Goal: Task Accomplishment & Management: Complete application form

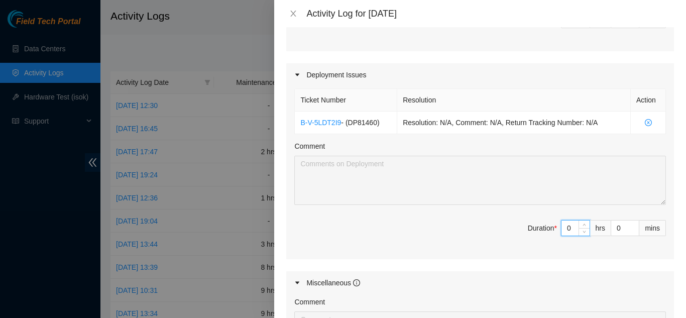
scroll to position [456, 0]
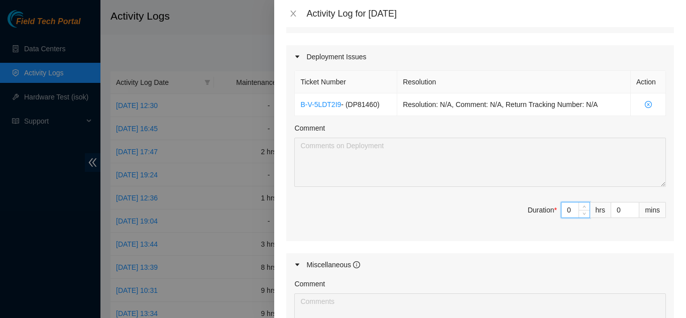
type input "04"
type input "7"
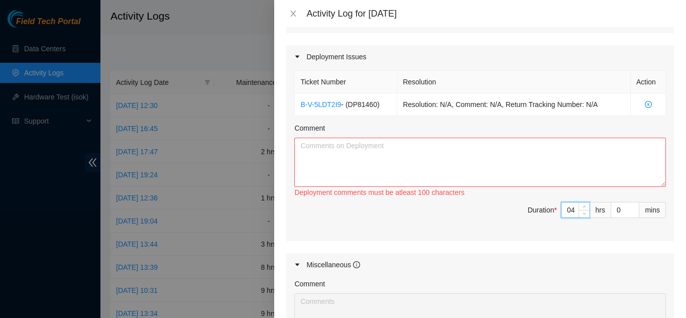
type input "4"
click at [422, 229] on div "Ticket Number Resolution Action B-V-5LDT2I9 - ( DP81460 ) Resolution: N/A, Comm…" at bounding box center [480, 154] width 388 height 173
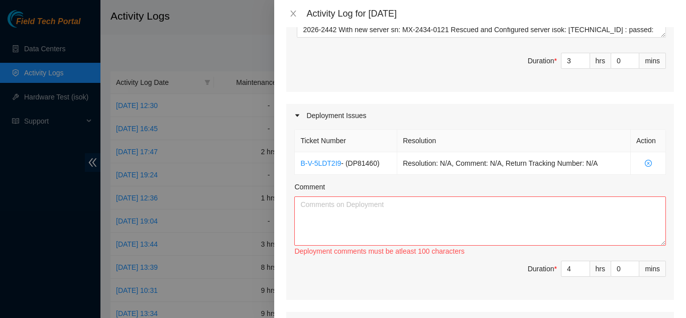
scroll to position [379, 0]
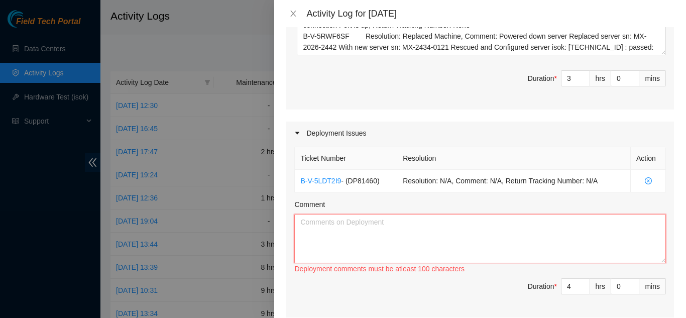
click at [427, 219] on textarea "Comment" at bounding box center [479, 238] width 371 height 49
click at [424, 214] on textarea "Comment" at bounding box center [479, 238] width 371 height 49
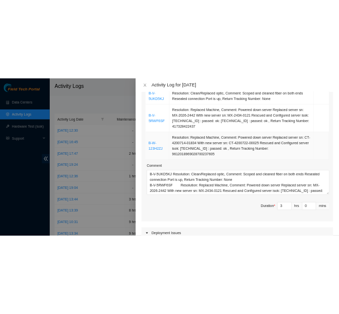
scroll to position [201, 0]
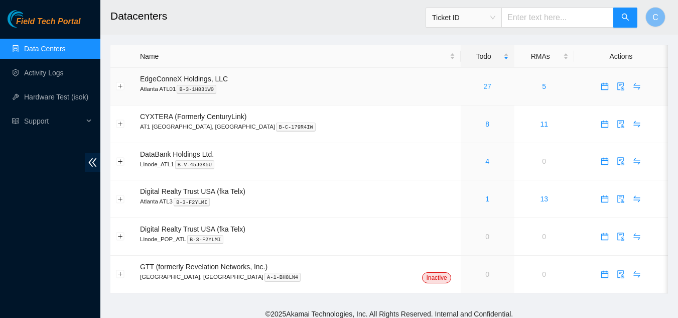
click at [483, 83] on link "27" at bounding box center [487, 86] width 8 height 8
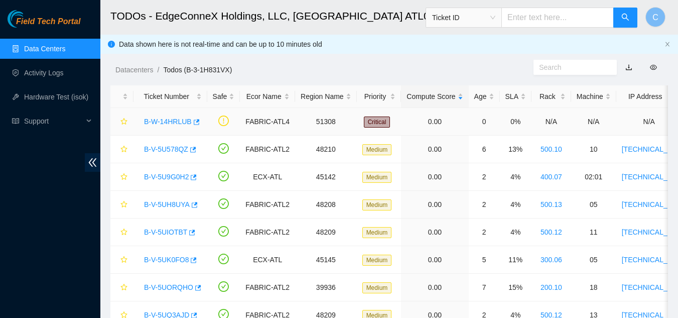
click at [160, 121] on link "B-W-14HRLUB" at bounding box center [168, 121] width 48 height 8
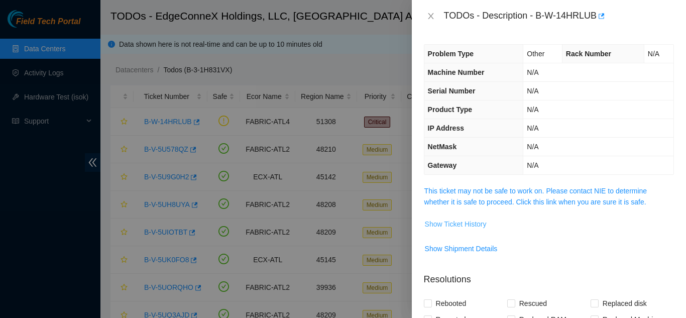
click at [475, 225] on span "Show Ticket History" at bounding box center [456, 223] width 62 height 11
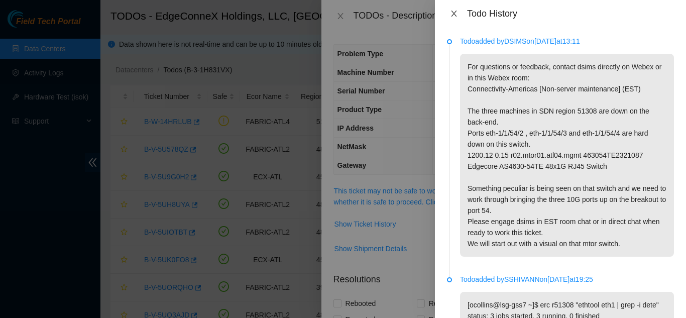
click at [454, 17] on icon "close" at bounding box center [454, 14] width 8 height 8
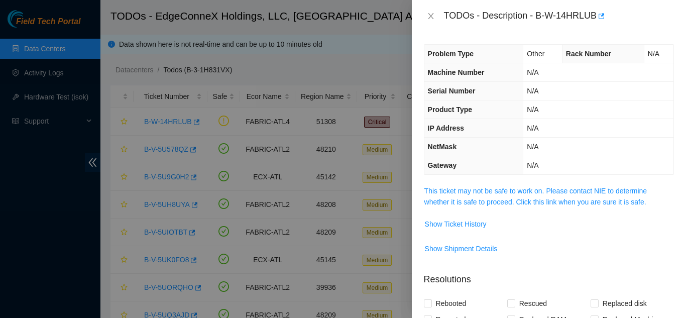
click at [438, 14] on div "TODOs - Description - B-W-14HRLUB" at bounding box center [549, 16] width 250 height 16
click at [433, 12] on icon "close" at bounding box center [431, 16] width 8 height 8
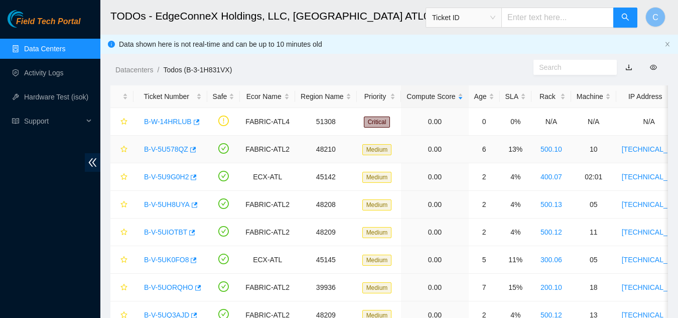
click at [159, 149] on link "B-V-5U578QZ" at bounding box center [166, 149] width 44 height 8
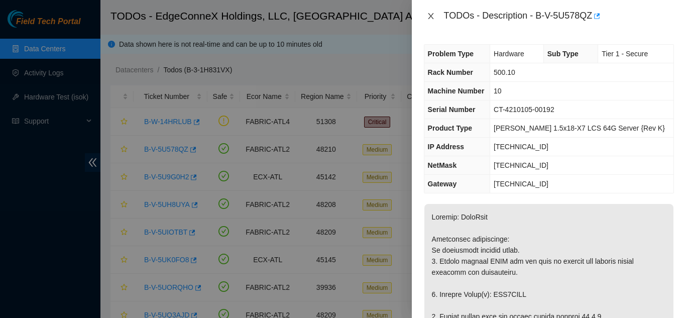
click at [431, 15] on icon "close" at bounding box center [431, 16] width 8 height 8
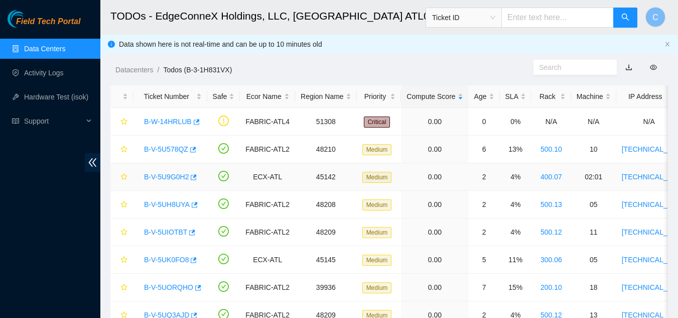
click at [168, 174] on link "B-V-5U9G0H2" at bounding box center [166, 177] width 45 height 8
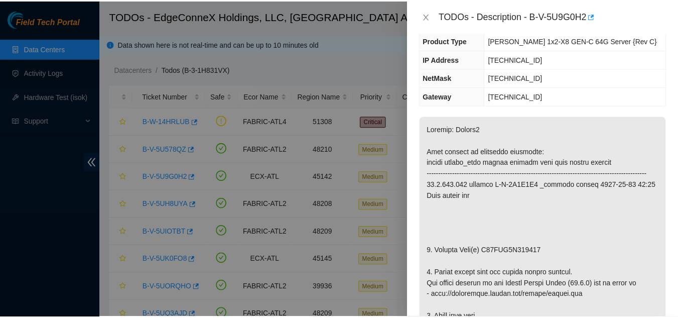
scroll to position [100, 0]
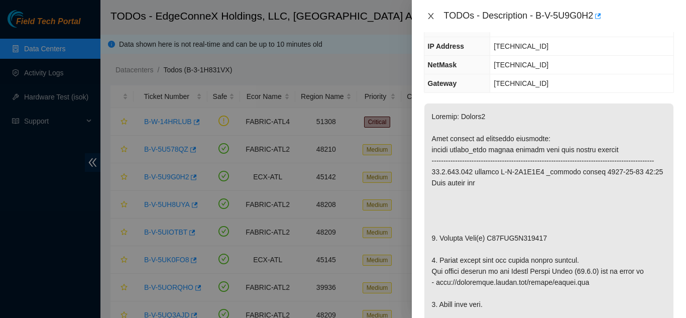
click at [429, 14] on icon "close" at bounding box center [431, 16] width 6 height 6
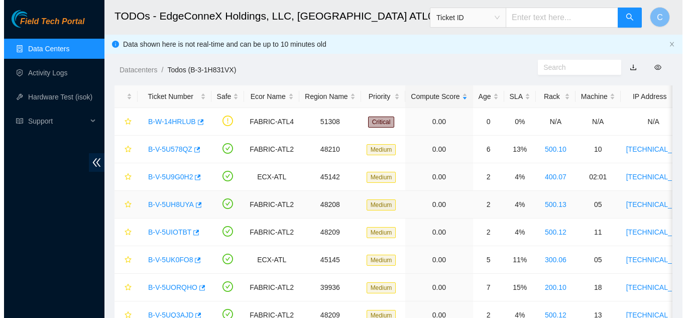
scroll to position [134, 0]
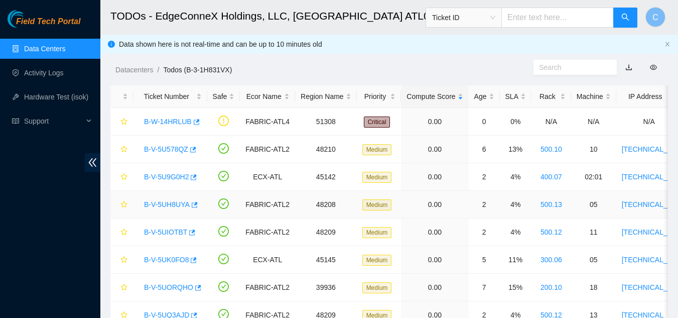
click at [184, 208] on link "B-V-5UH8UYA" at bounding box center [167, 204] width 46 height 8
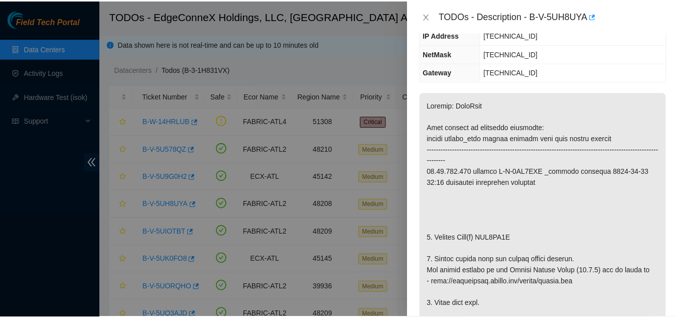
scroll to position [100, 0]
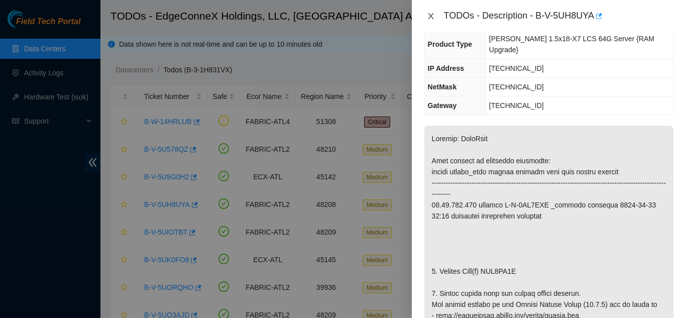
click at [431, 16] on icon "close" at bounding box center [431, 16] width 8 height 8
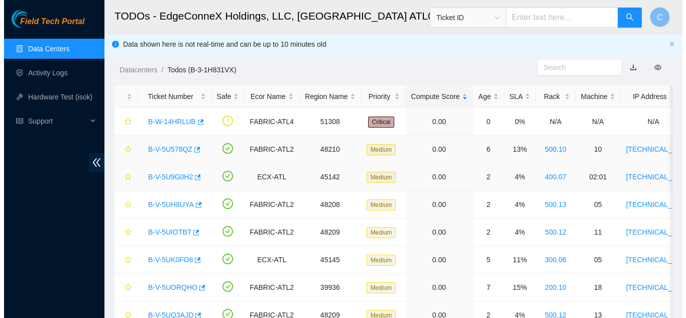
scroll to position [134, 0]
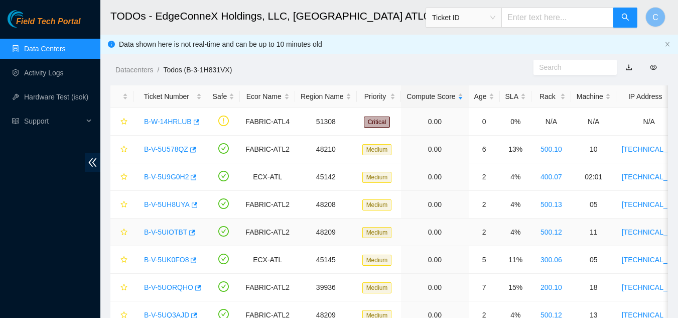
click at [161, 235] on link "B-V-5UIOTBT" at bounding box center [165, 232] width 43 height 8
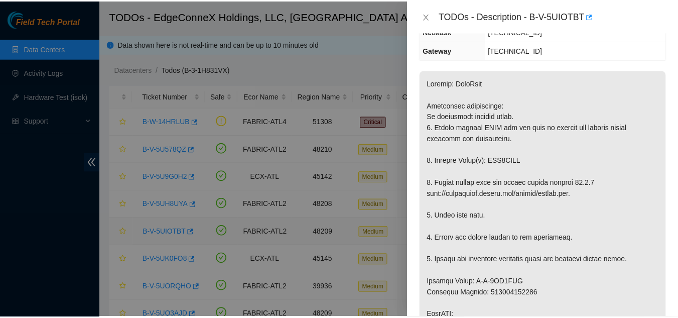
scroll to position [100, 0]
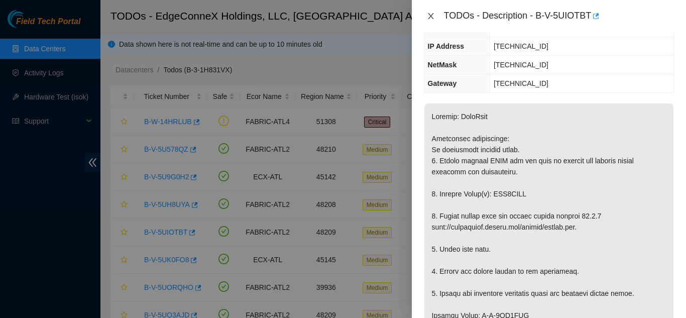
click at [435, 18] on button "Close" at bounding box center [431, 17] width 14 height 10
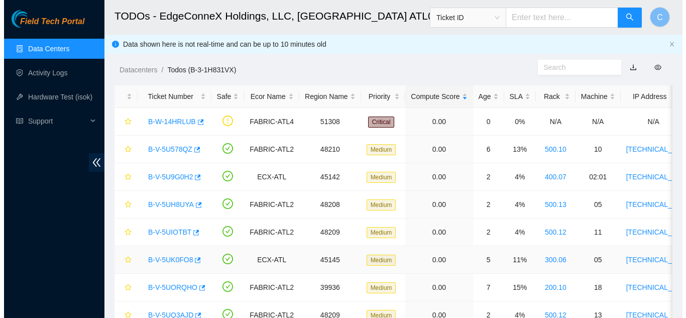
scroll to position [134, 0]
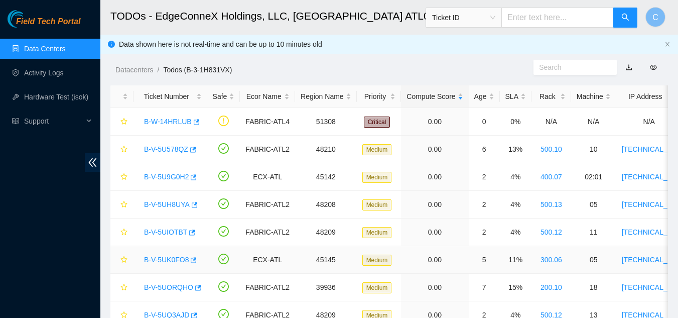
click at [172, 259] on link "B-V-5UK0FO8" at bounding box center [166, 259] width 45 height 8
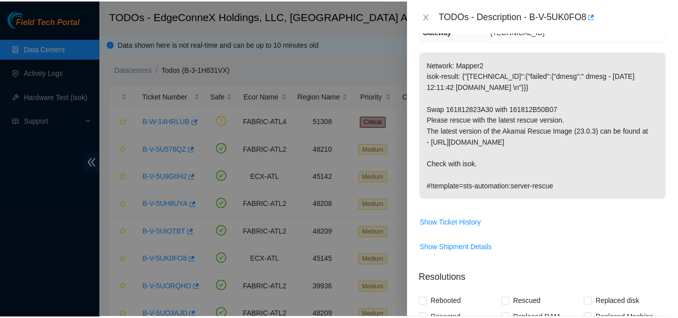
scroll to position [100, 0]
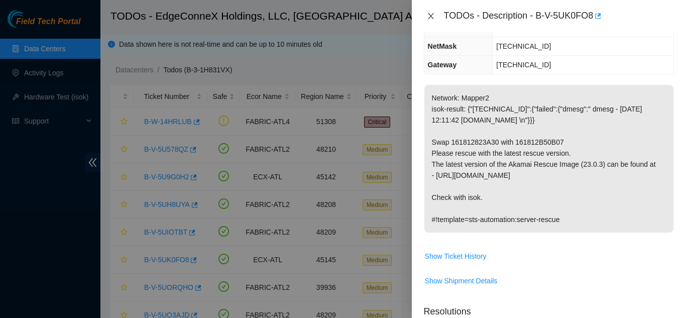
click at [433, 13] on icon "close" at bounding box center [431, 16] width 8 height 8
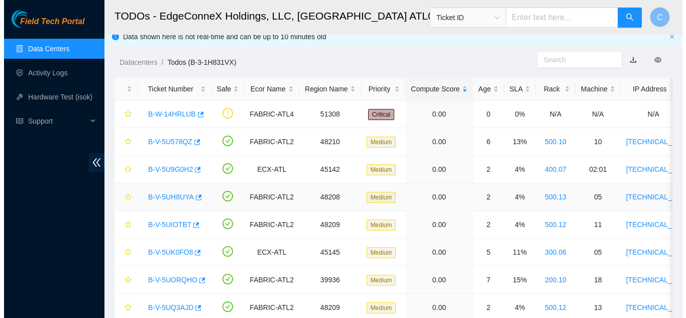
scroll to position [201, 0]
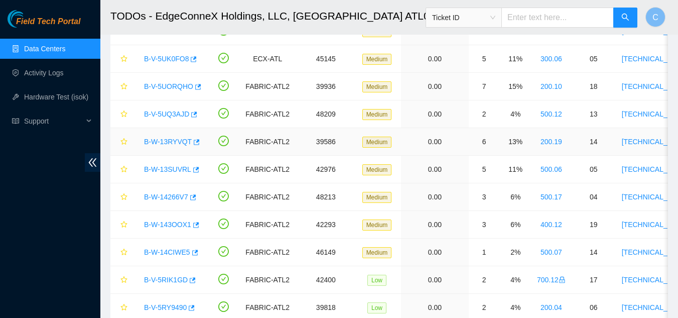
click at [169, 143] on link "B-W-13RYVQT" at bounding box center [168, 142] width 48 height 8
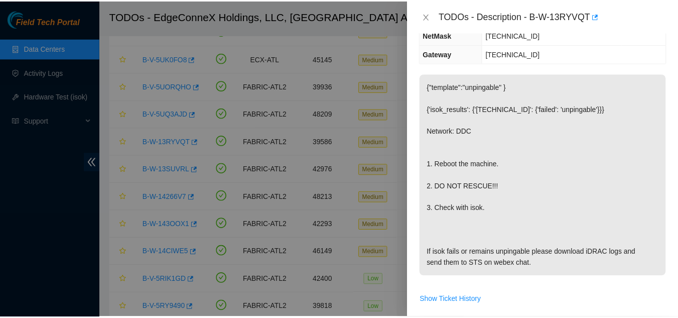
scroll to position [122, 0]
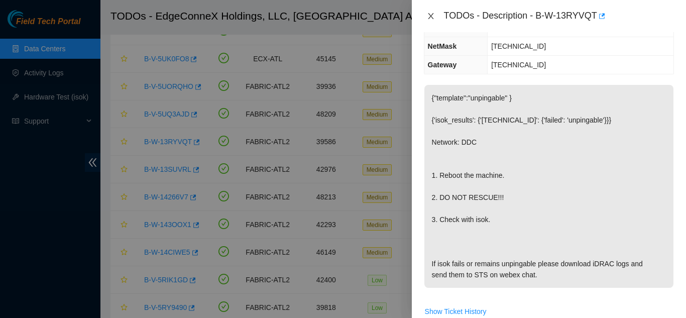
click at [429, 18] on icon "close" at bounding box center [431, 16] width 6 height 6
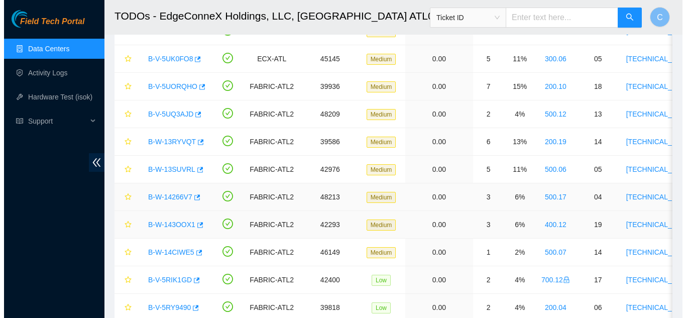
scroll to position [134, 0]
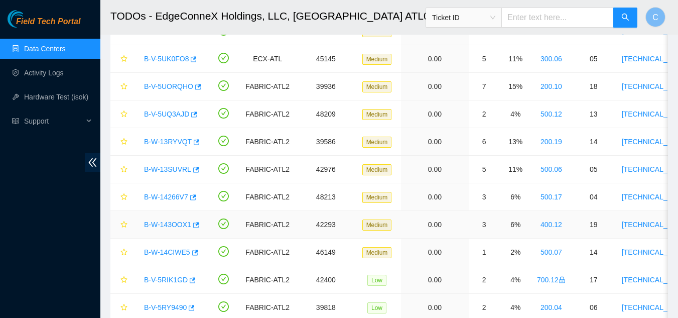
click at [170, 223] on link "B-W-143OOX1" at bounding box center [167, 224] width 47 height 8
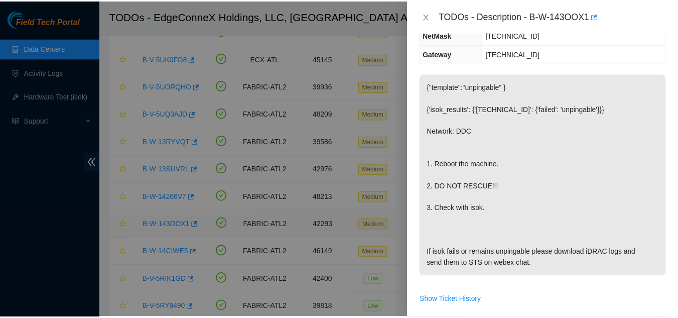
scroll to position [122, 0]
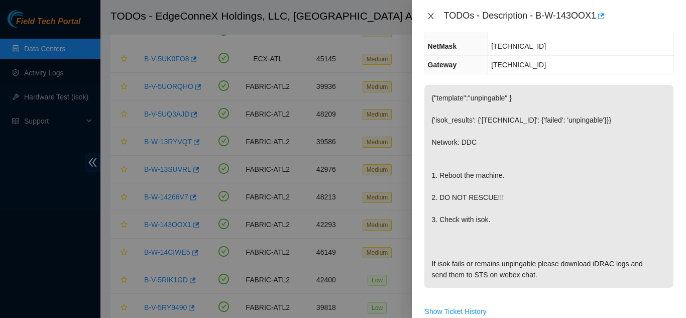
click at [429, 14] on icon "close" at bounding box center [431, 16] width 6 height 6
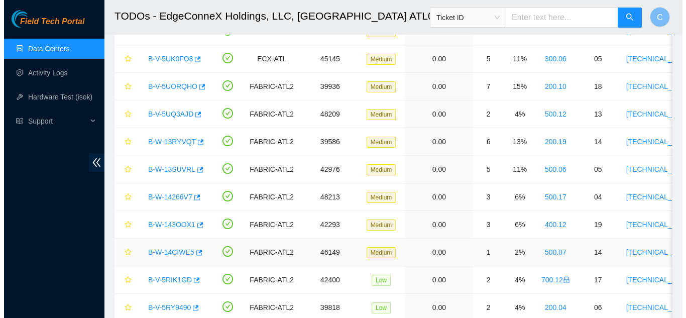
scroll to position [134, 0]
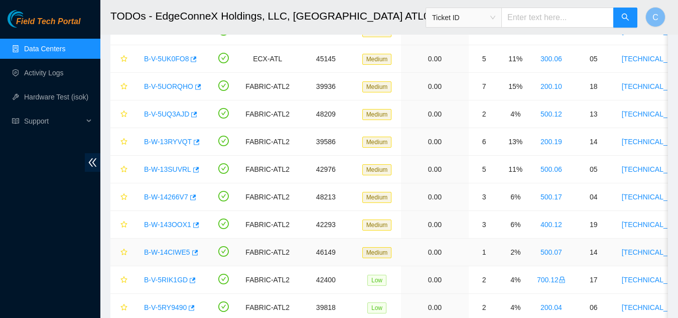
click at [165, 257] on div "B-W-14CIWE5" at bounding box center [170, 252] width 63 height 16
click at [168, 251] on link "B-W-14CIWE5" at bounding box center [167, 252] width 46 height 8
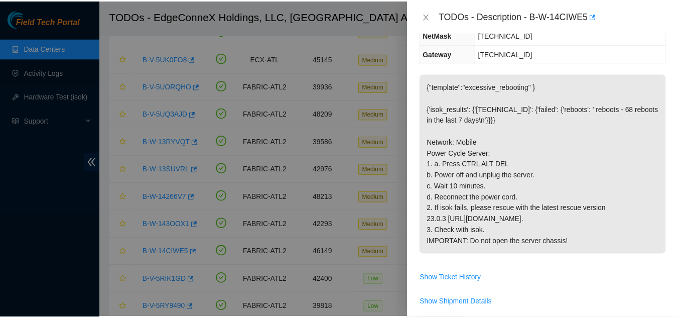
scroll to position [122, 0]
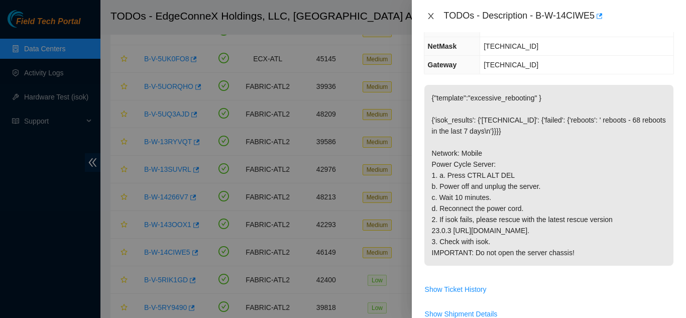
click at [429, 17] on icon "close" at bounding box center [431, 16] width 8 height 8
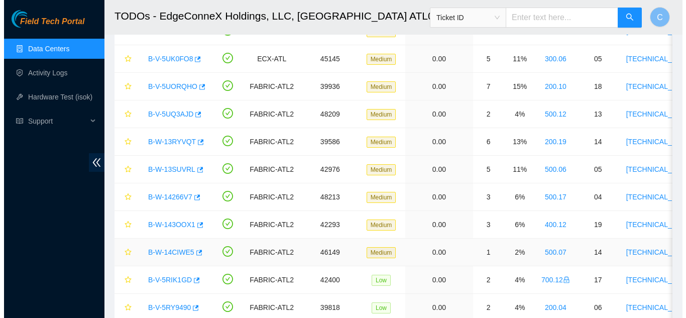
scroll to position [134, 0]
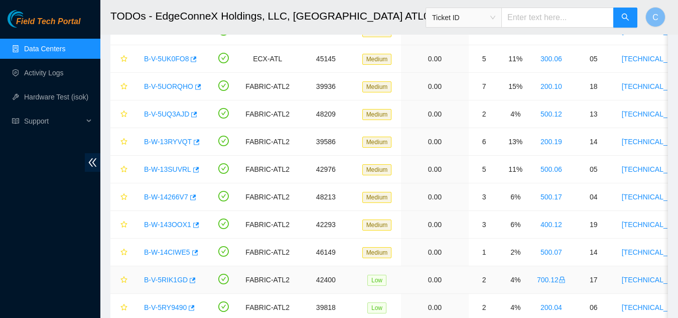
click at [168, 277] on link "B-V-5RIK1GD" at bounding box center [166, 280] width 44 height 8
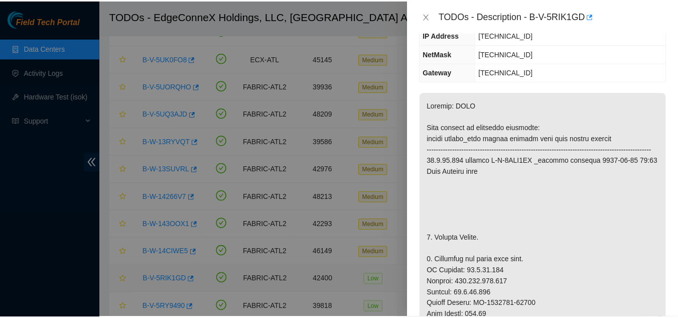
scroll to position [111, 0]
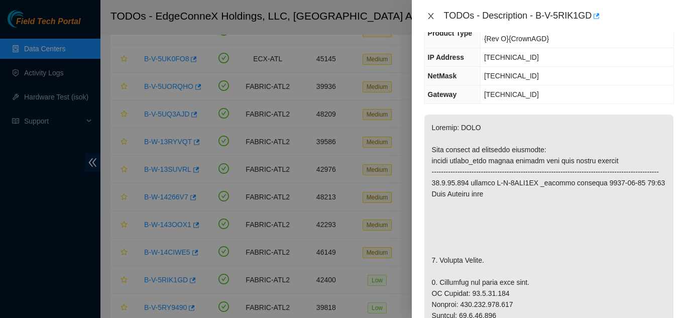
click at [431, 15] on icon "close" at bounding box center [431, 16] width 8 height 8
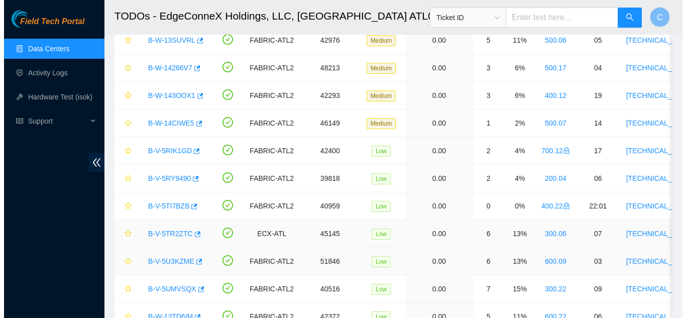
scroll to position [351, 0]
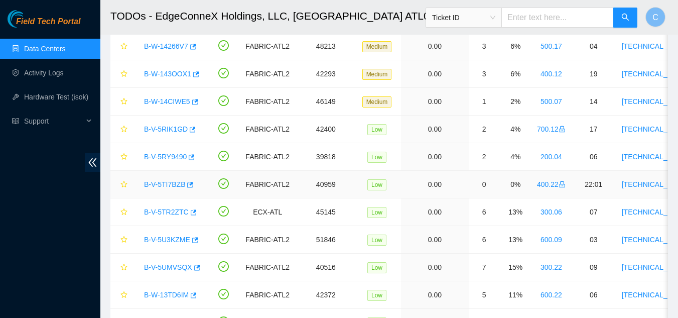
click at [168, 183] on link "B-V-5TI7BZB" at bounding box center [164, 184] width 41 height 8
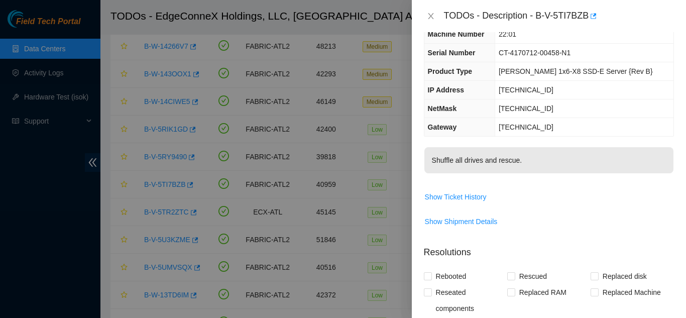
scroll to position [0, 0]
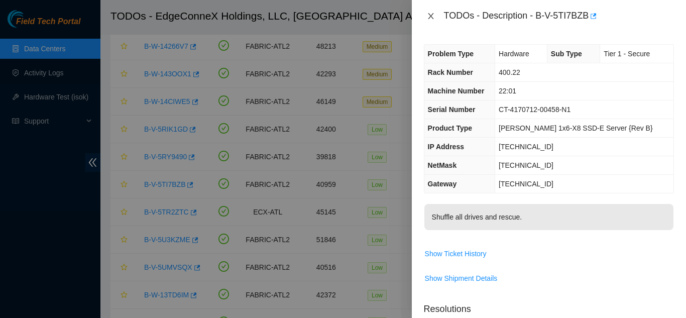
click at [426, 15] on button "Close" at bounding box center [431, 17] width 14 height 10
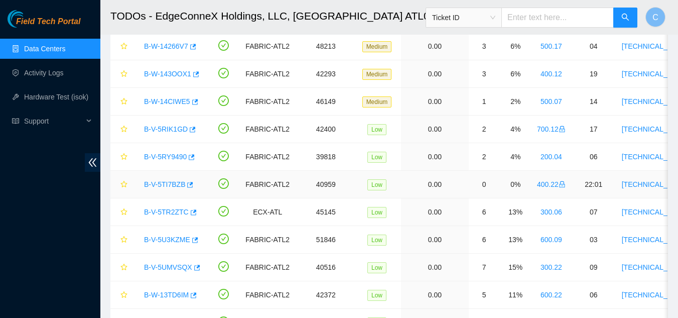
click at [160, 183] on link "B-V-5TI7BZB" at bounding box center [164, 184] width 41 height 8
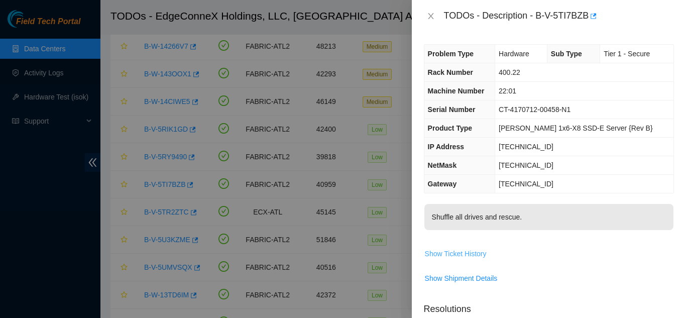
click at [456, 249] on span "Show Ticket History" at bounding box center [456, 253] width 62 height 11
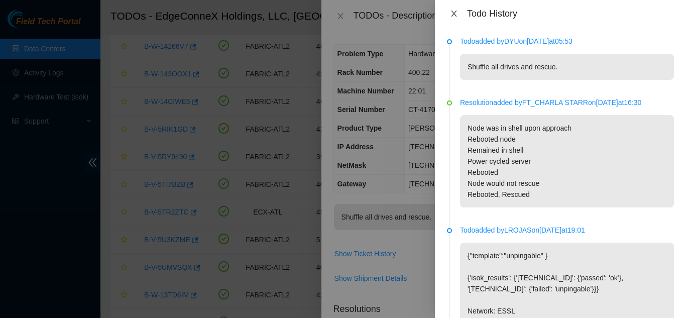
click at [449, 14] on button "Close" at bounding box center [454, 14] width 14 height 10
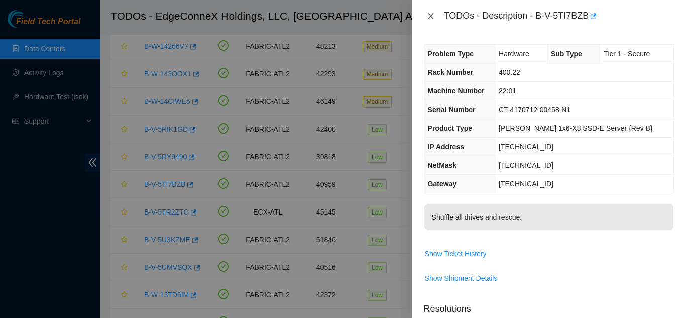
click at [428, 15] on icon "close" at bounding box center [431, 16] width 8 height 8
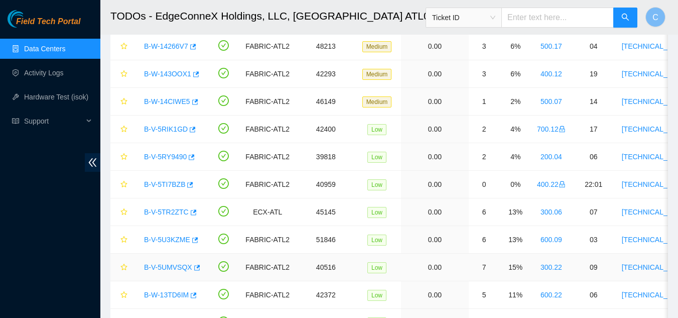
click at [170, 269] on link "B-V-5UMVSQX" at bounding box center [168, 267] width 48 height 8
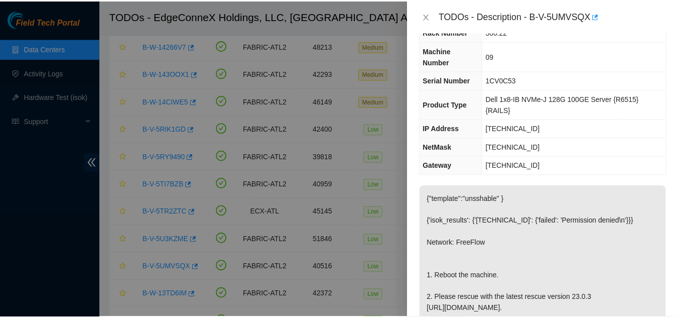
scroll to position [151, 0]
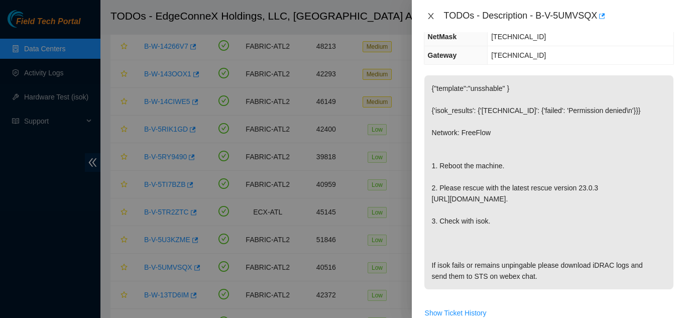
click at [429, 16] on icon "close" at bounding box center [431, 16] width 8 height 8
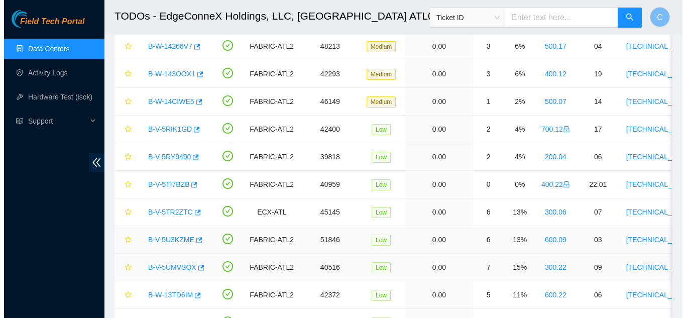
scroll to position [162, 0]
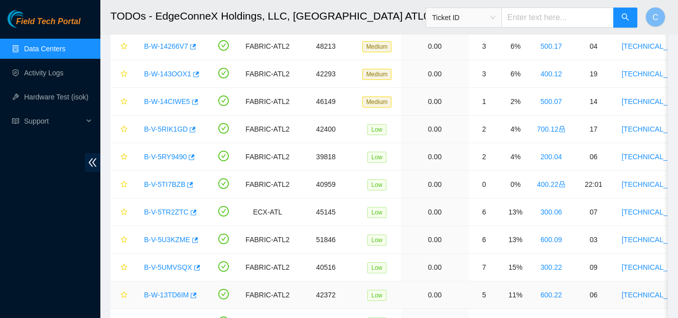
click at [162, 289] on div "B-W-13TD6IM" at bounding box center [170, 295] width 63 height 16
click at [169, 293] on link "B-W-13TD6IM" at bounding box center [166, 295] width 45 height 8
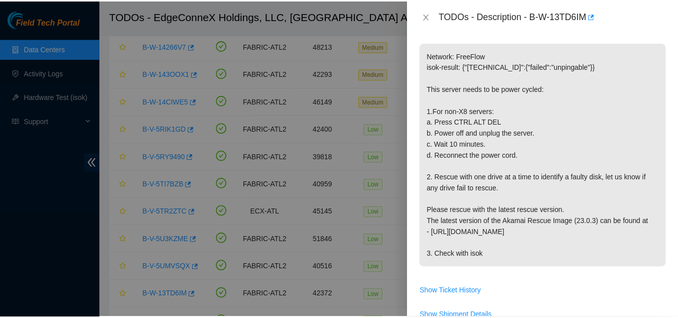
scroll to position [201, 0]
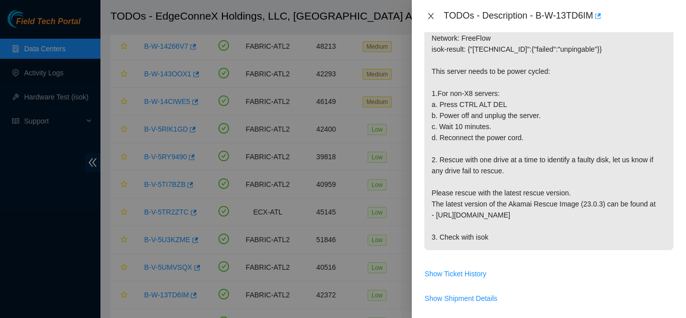
click at [429, 18] on icon "close" at bounding box center [431, 16] width 6 height 6
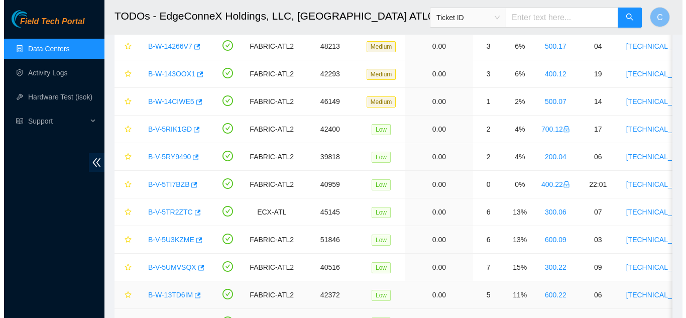
scroll to position [193, 0]
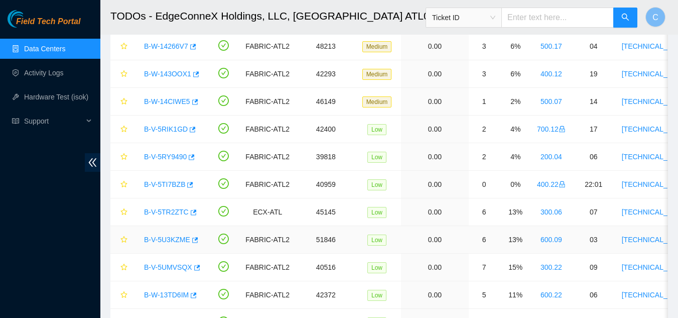
click at [167, 241] on link "B-V-5U3KZME" at bounding box center [167, 239] width 46 height 8
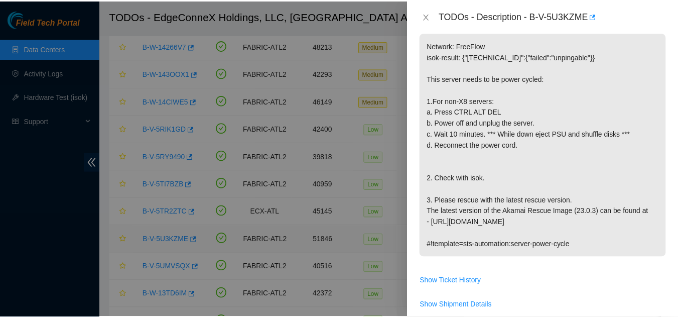
scroll to position [201, 0]
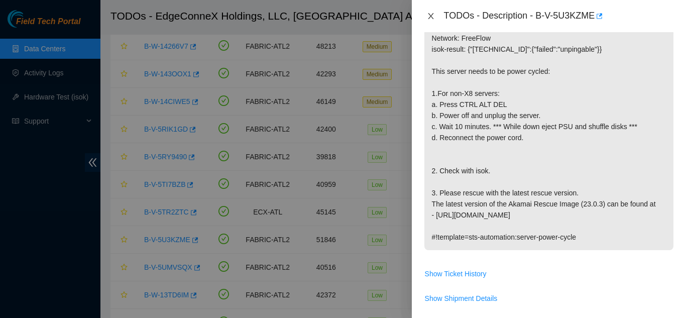
click at [428, 17] on icon "close" at bounding box center [431, 16] width 8 height 8
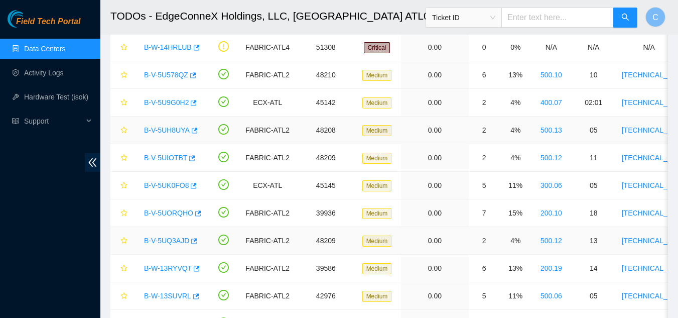
scroll to position [0, 0]
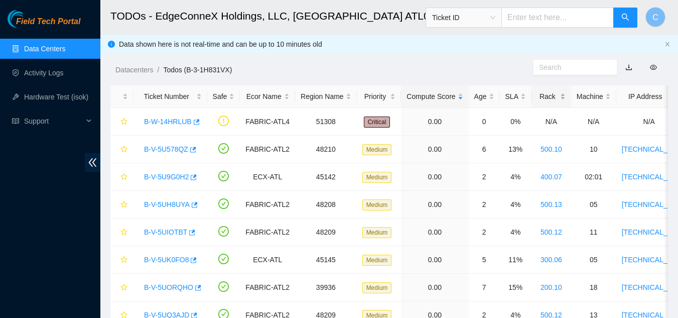
click at [565, 97] on div "Rack" at bounding box center [551, 96] width 29 height 11
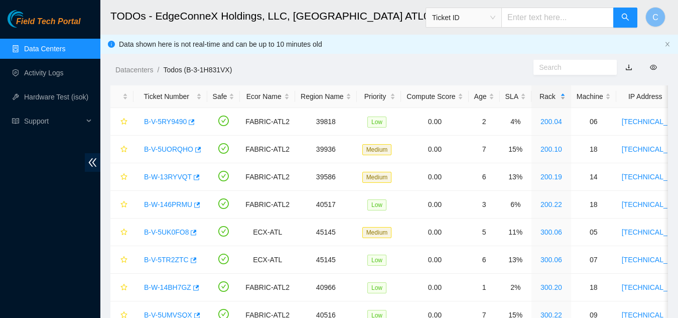
click at [563, 97] on div "Rack" at bounding box center [551, 96] width 29 height 11
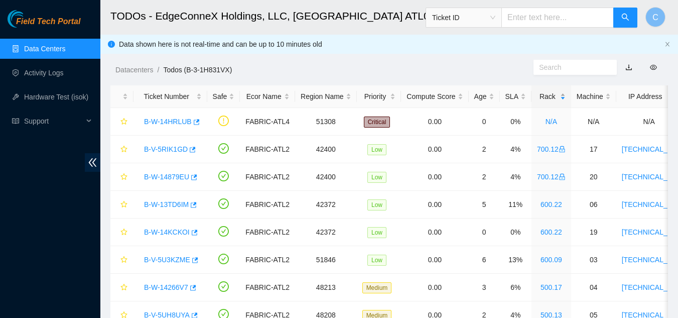
click at [563, 97] on div "Rack" at bounding box center [551, 96] width 29 height 11
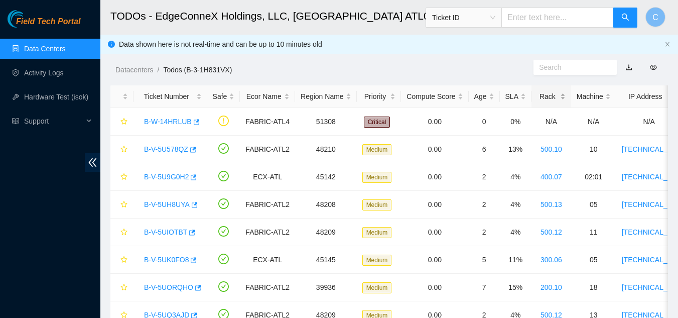
click at [563, 97] on div "Rack" at bounding box center [551, 96] width 29 height 11
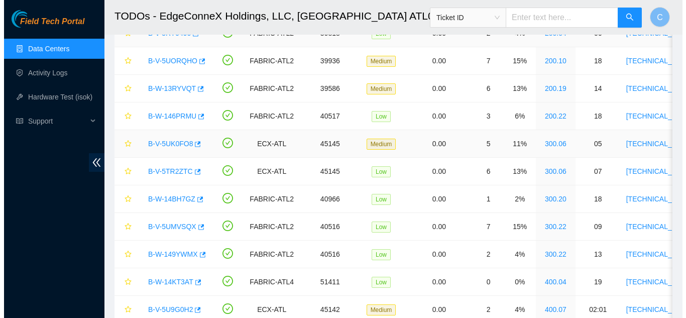
scroll to position [100, 0]
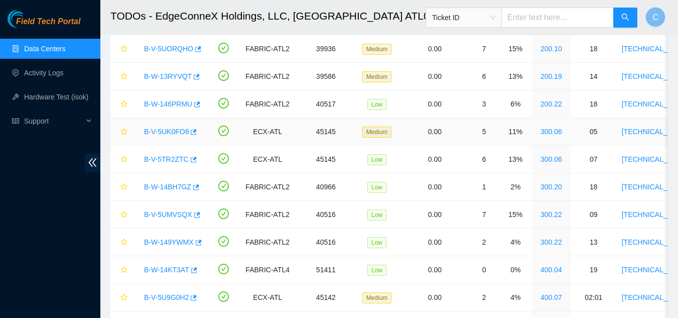
click at [161, 132] on link "B-V-5UK0FO8" at bounding box center [166, 131] width 45 height 8
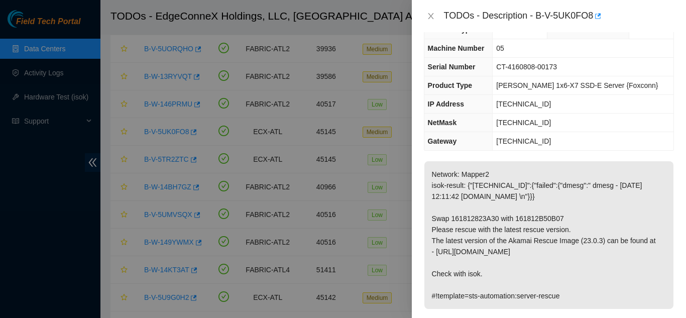
scroll to position [10, 0]
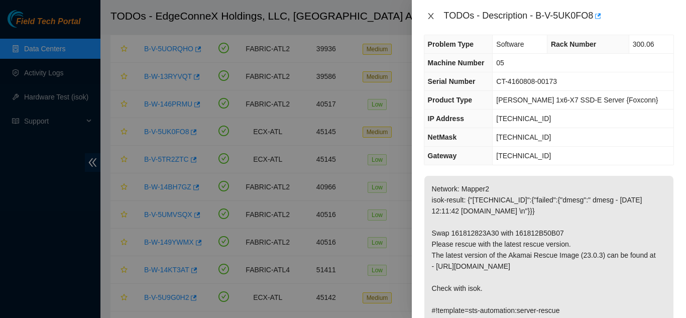
click at [430, 17] on icon "close" at bounding box center [431, 16] width 6 height 6
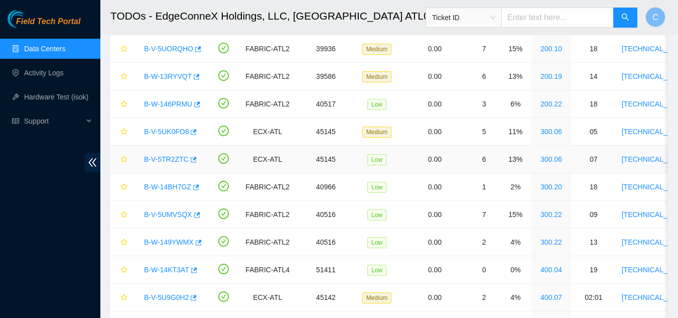
click at [164, 158] on link "B-V-5TR2ZTC" at bounding box center [166, 159] width 45 height 8
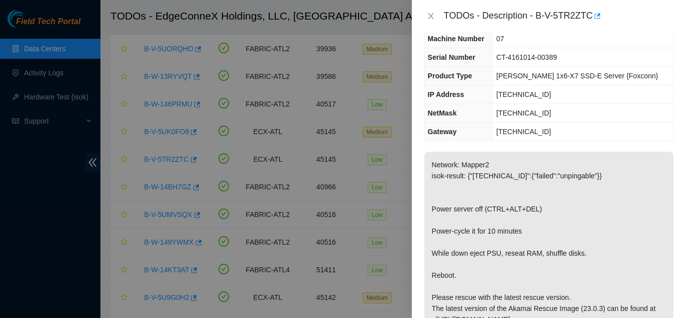
scroll to position [0, 0]
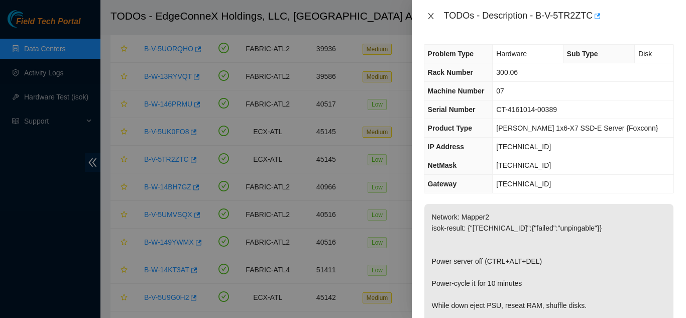
drag, startPoint x: 429, startPoint y: 19, endPoint x: 435, endPoint y: 22, distance: 6.5
click at [428, 19] on icon "close" at bounding box center [431, 16] width 8 height 8
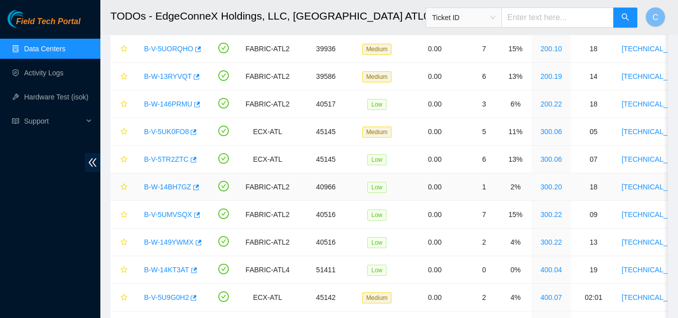
click at [167, 189] on link "B-W-14BH7GZ" at bounding box center [167, 187] width 47 height 8
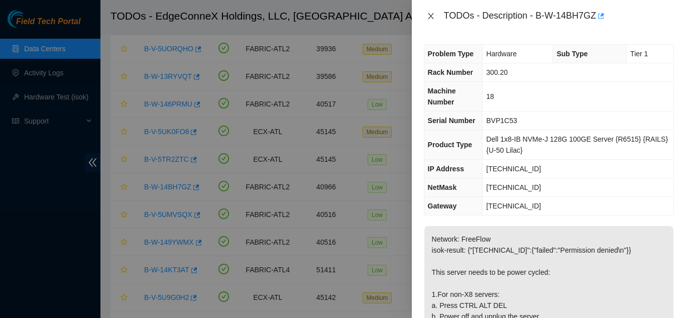
click at [426, 16] on button "Close" at bounding box center [431, 17] width 14 height 10
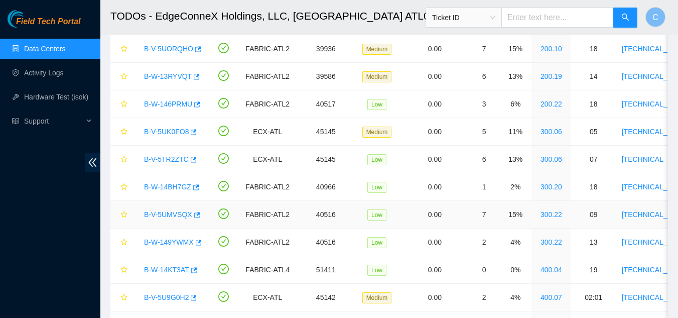
click at [549, 216] on link "300.22" at bounding box center [552, 214] width 22 height 8
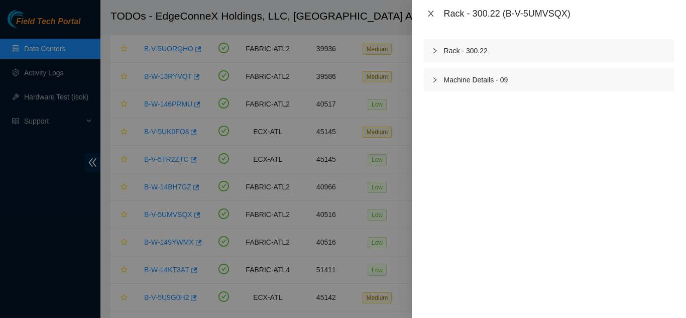
click at [432, 17] on icon "close" at bounding box center [431, 14] width 8 height 8
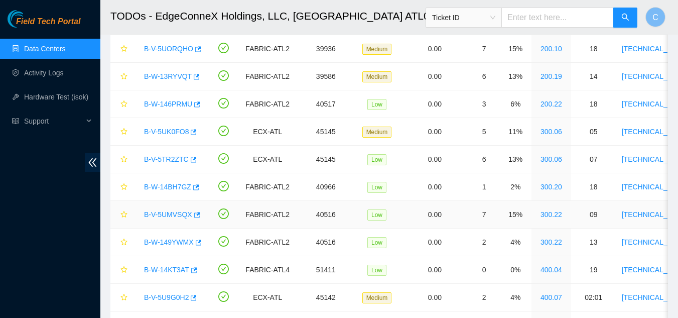
click at [547, 216] on link "300.22" at bounding box center [552, 214] width 22 height 8
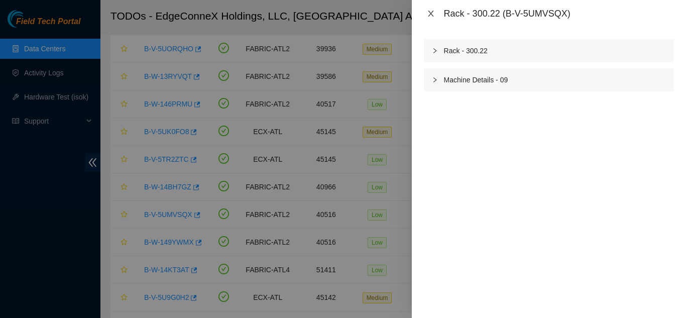
click at [428, 11] on icon "close" at bounding box center [431, 14] width 8 height 8
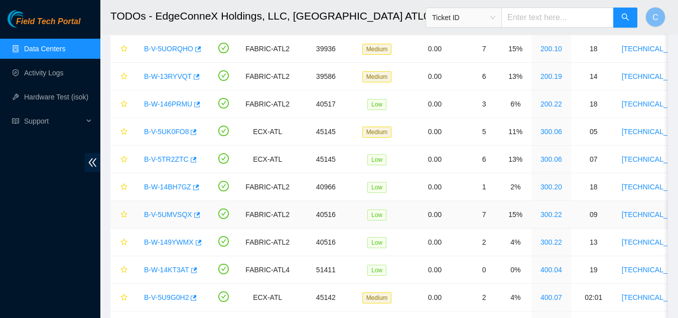
click at [172, 213] on link "B-V-5UMVSQX" at bounding box center [168, 214] width 48 height 8
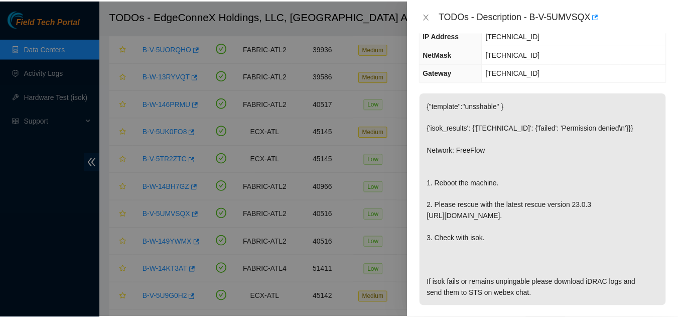
scroll to position [151, 0]
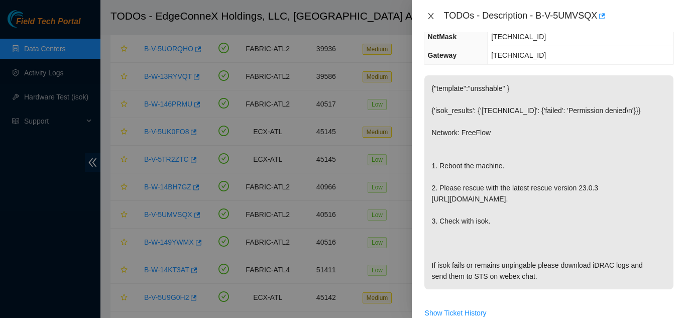
click at [427, 13] on icon "close" at bounding box center [431, 16] width 8 height 8
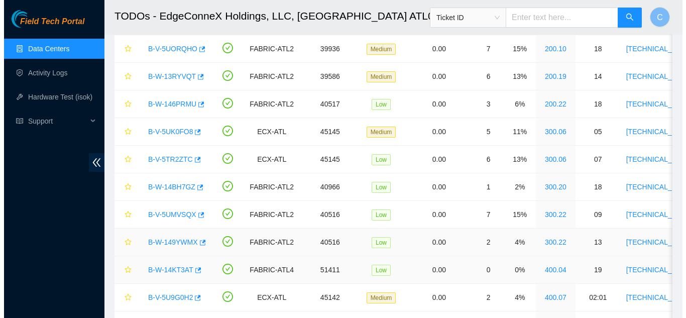
scroll to position [162, 0]
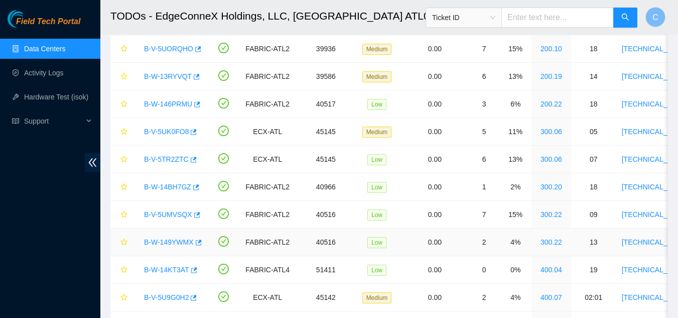
click at [178, 241] on link "B-W-149YWMX" at bounding box center [169, 242] width 50 height 8
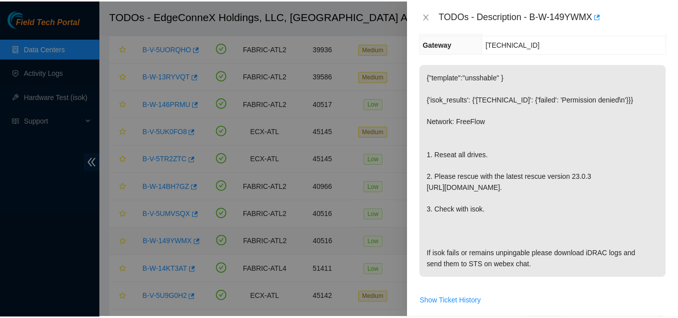
scroll to position [151, 0]
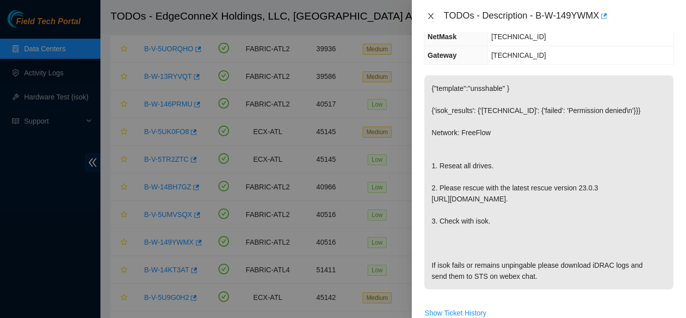
click at [434, 12] on icon "close" at bounding box center [431, 16] width 8 height 8
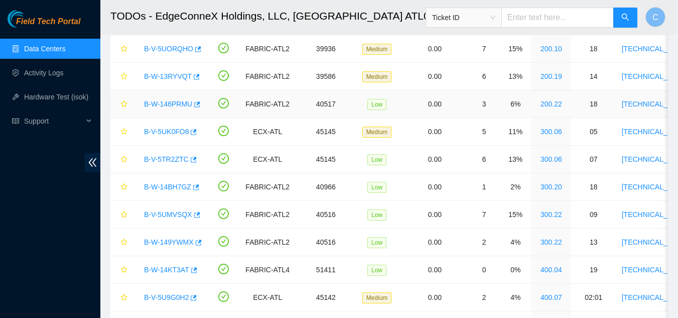
scroll to position [162, 0]
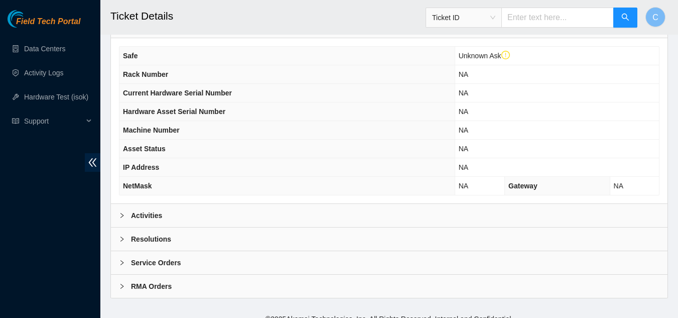
scroll to position [405, 0]
click at [348, 207] on div "Activities" at bounding box center [389, 214] width 557 height 23
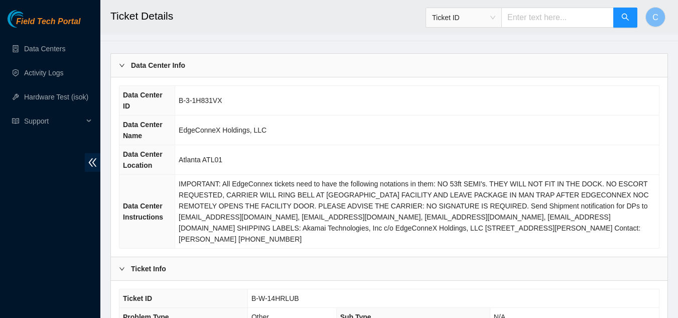
scroll to position [0, 0]
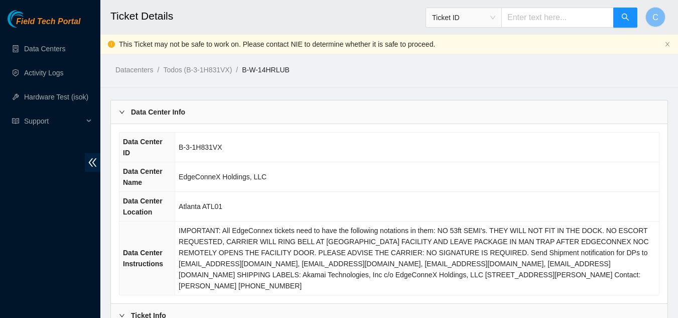
click at [146, 114] on b "Data Center Info" at bounding box center [158, 111] width 54 height 11
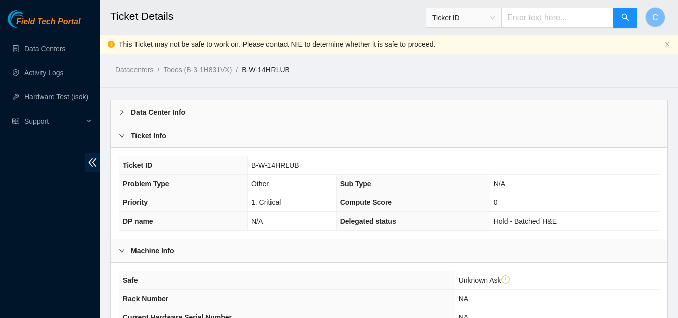
click at [154, 134] on b "Ticket Info" at bounding box center [148, 135] width 35 height 11
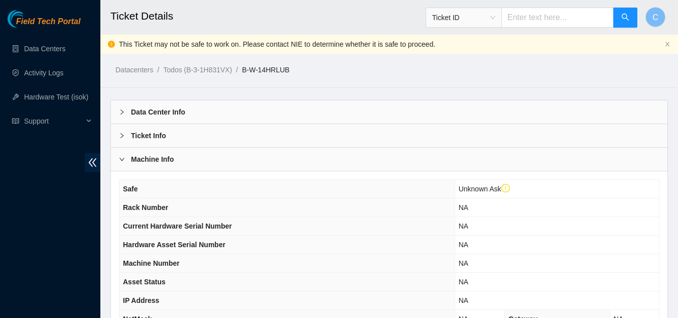
click at [211, 159] on div "Machine Info" at bounding box center [389, 159] width 557 height 23
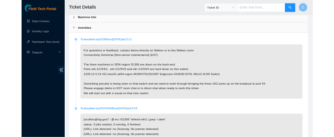
scroll to position [151, 0]
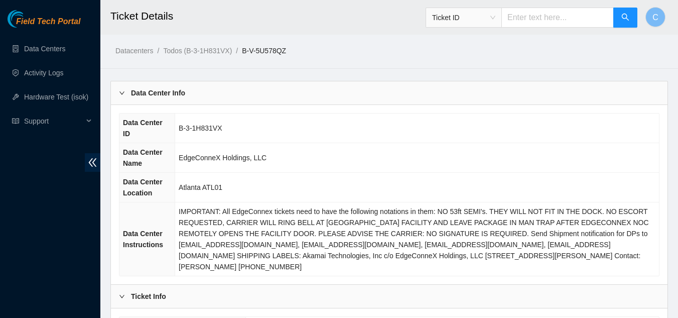
click at [227, 95] on div "Data Center Info" at bounding box center [389, 92] width 557 height 23
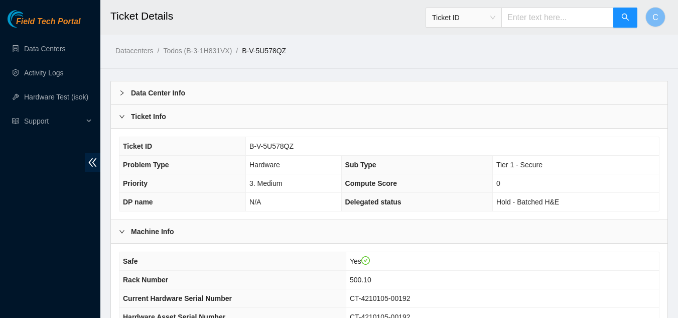
click at [179, 120] on div "Ticket Info" at bounding box center [389, 116] width 557 height 23
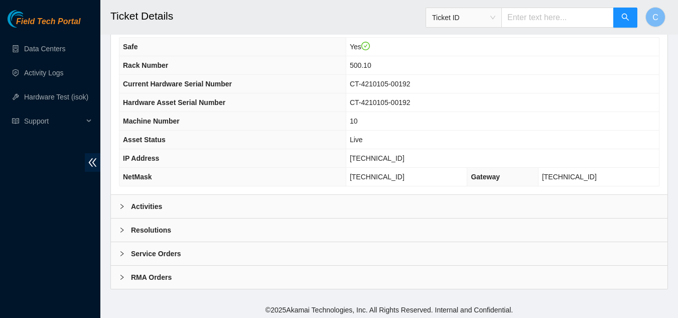
scroll to position [125, 0]
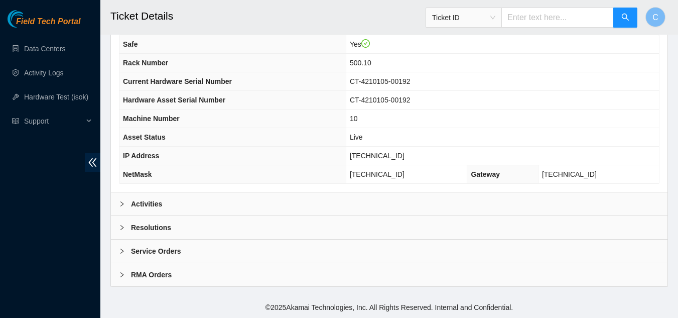
click at [230, 210] on div "Activities" at bounding box center [389, 203] width 557 height 23
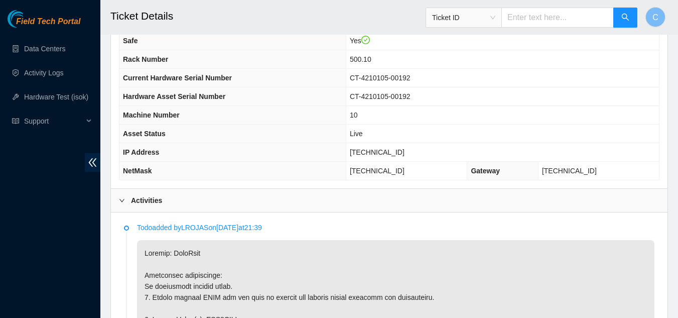
scroll to position [0, 0]
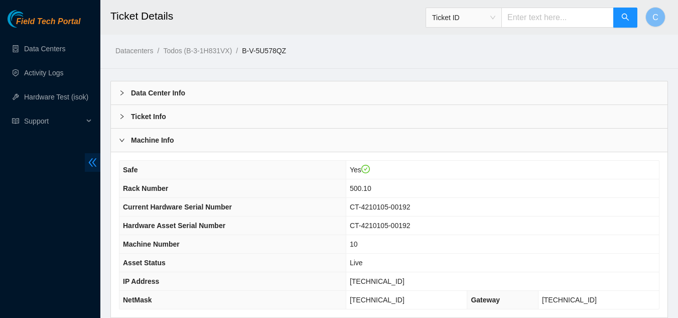
click at [89, 162] on icon "double-left" at bounding box center [93, 162] width 8 height 9
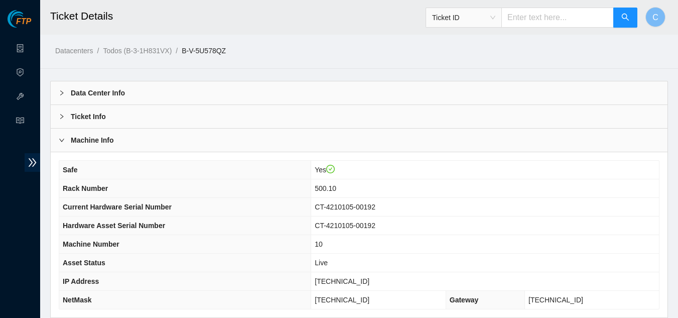
click at [112, 143] on b "Machine Info" at bounding box center [92, 140] width 43 height 11
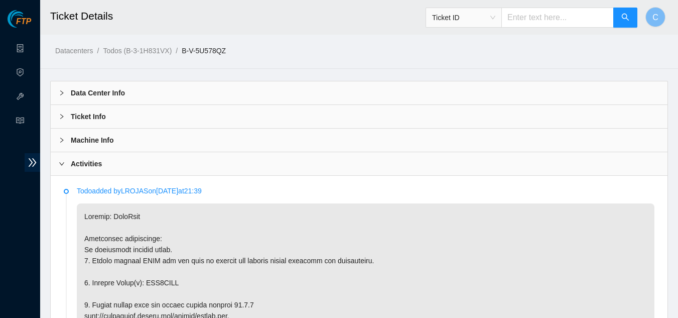
click at [98, 144] on b "Machine Info" at bounding box center [92, 140] width 43 height 11
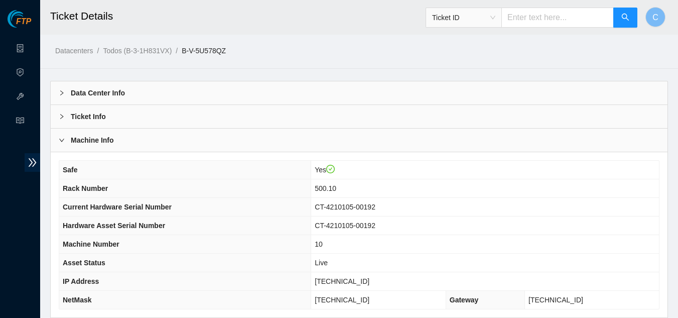
scroll to position [50, 0]
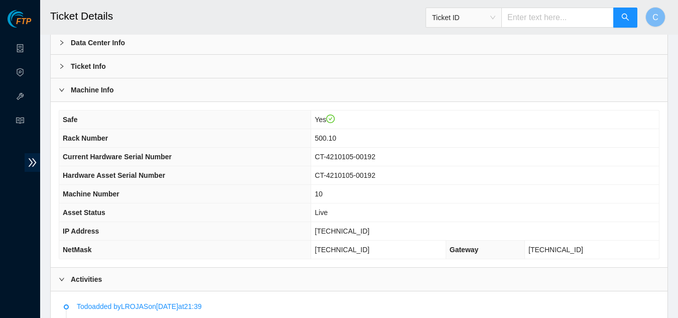
click at [131, 89] on div "Machine Info" at bounding box center [359, 89] width 617 height 23
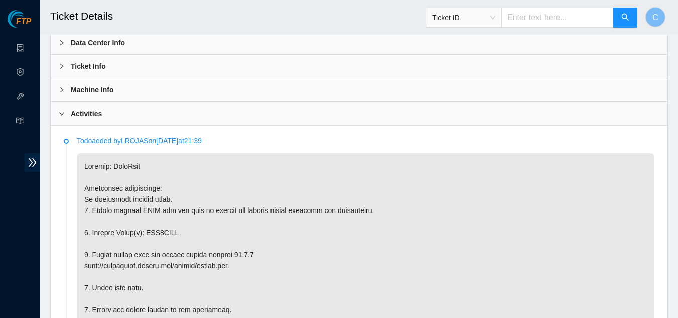
click at [184, 115] on div "Activities" at bounding box center [359, 113] width 617 height 23
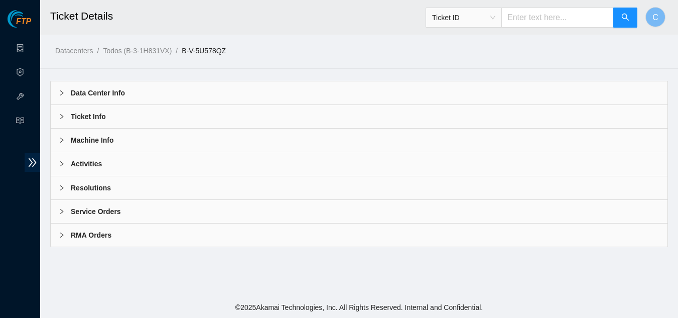
scroll to position [0, 0]
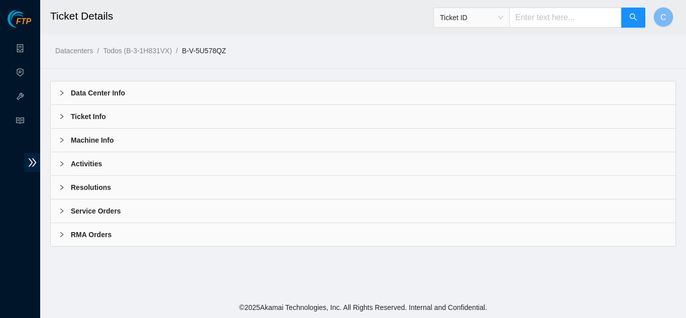
click at [179, 132] on div "Machine Info" at bounding box center [363, 139] width 624 height 23
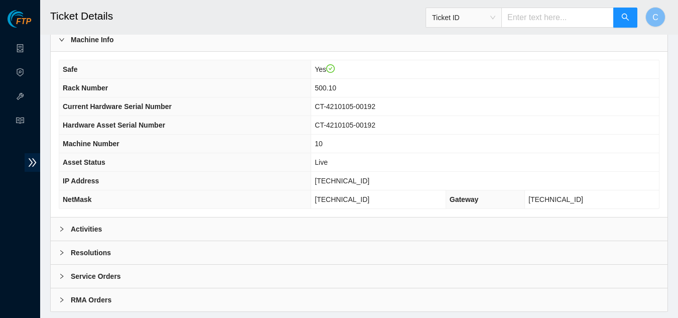
scroll to position [125, 0]
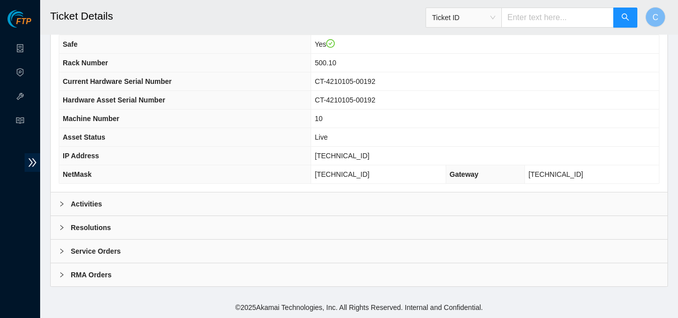
click at [117, 203] on div "Activities" at bounding box center [359, 203] width 617 height 23
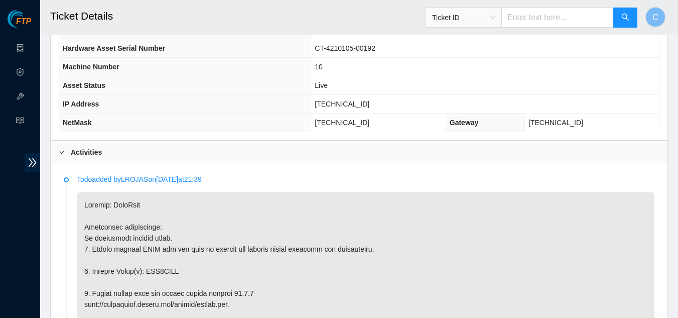
scroll to position [176, 0]
click at [113, 149] on div "Activities" at bounding box center [359, 153] width 617 height 23
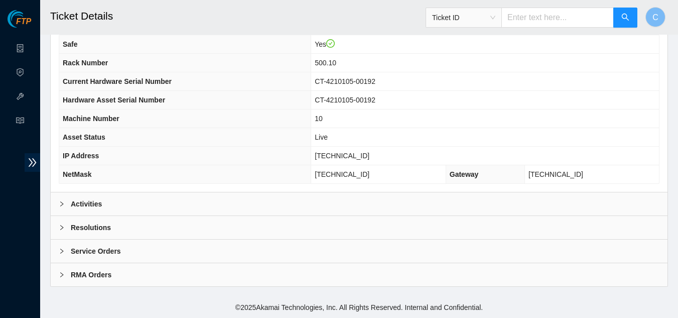
click at [173, 204] on div "Activities" at bounding box center [359, 203] width 617 height 23
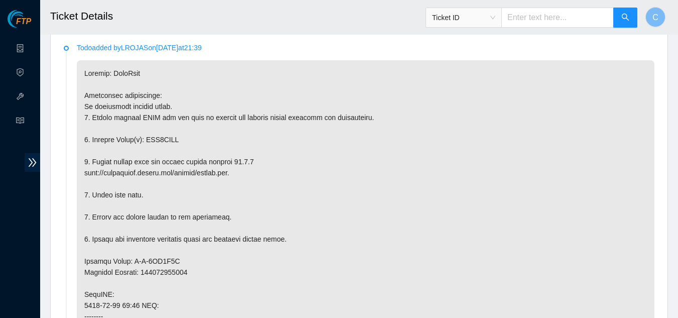
scroll to position [326, 0]
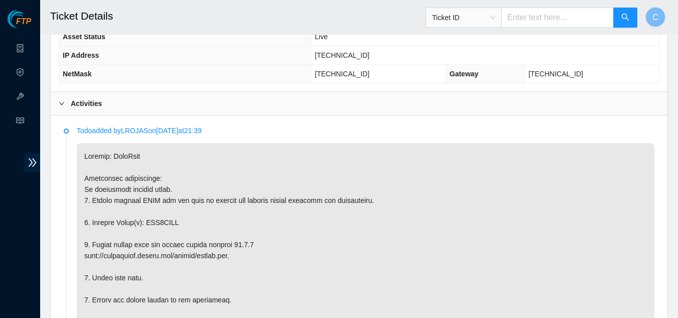
click at [135, 103] on div "Activities" at bounding box center [359, 103] width 617 height 23
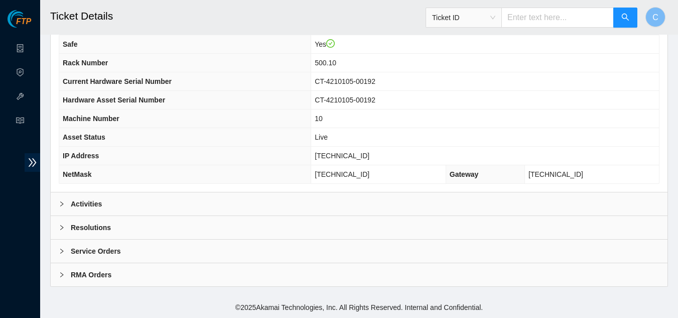
scroll to position [125, 0]
drag, startPoint x: 167, startPoint y: 230, endPoint x: 173, endPoint y: 227, distance: 6.7
click at [169, 230] on div "Resolutions" at bounding box center [359, 227] width 617 height 23
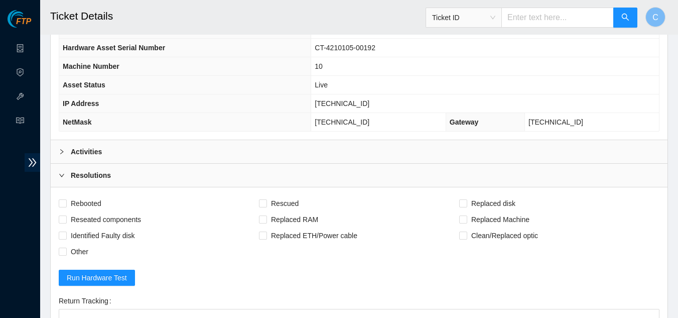
scroll to position [201, 0]
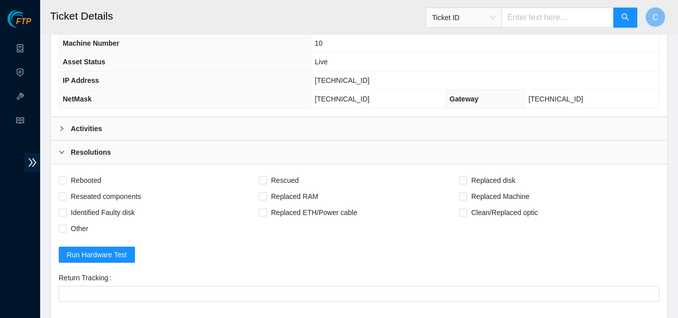
click at [130, 129] on div "Activities" at bounding box center [359, 128] width 617 height 23
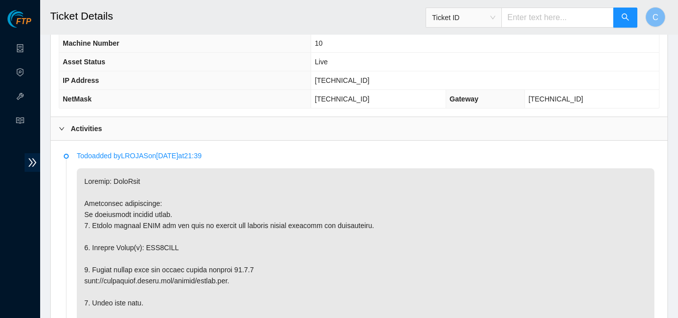
click at [107, 130] on div "Activities" at bounding box center [359, 128] width 617 height 23
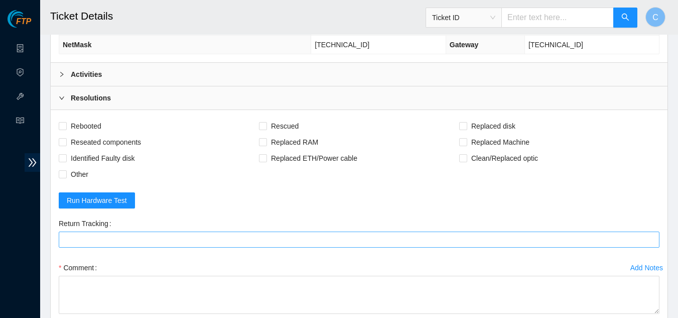
scroll to position [251, 0]
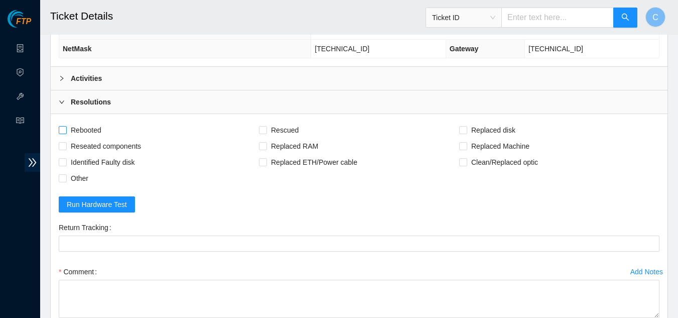
click at [63, 129] on input "Rebooted" at bounding box center [62, 129] width 7 height 7
checkbox input "true"
click at [258, 131] on div "Rebooted" at bounding box center [159, 130] width 200 height 16
click at [262, 130] on input "Rescued" at bounding box center [262, 129] width 7 height 7
checkbox input "true"
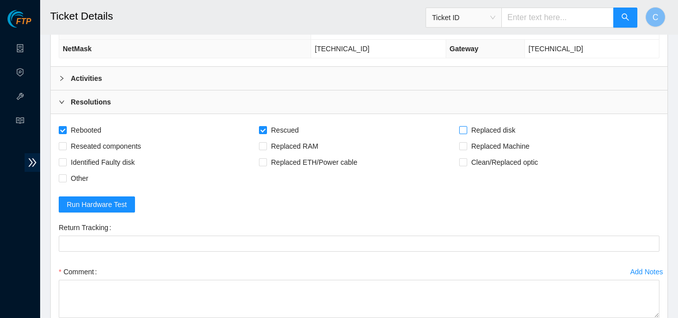
click at [465, 132] on input "Replaced disk" at bounding box center [462, 129] width 7 height 7
checkbox input "true"
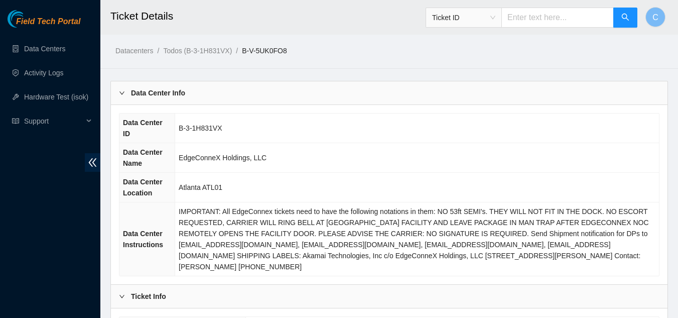
drag, startPoint x: 91, startPoint y: 162, endPoint x: 114, endPoint y: 131, distance: 38.8
click at [91, 161] on icon "double-left" at bounding box center [92, 162] width 11 height 11
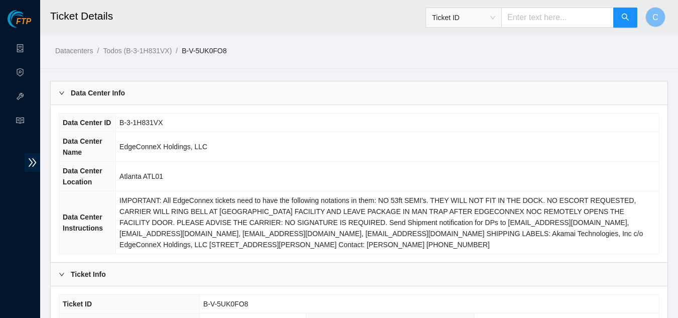
drag, startPoint x: 144, startPoint y: 97, endPoint x: 150, endPoint y: 98, distance: 6.6
click at [144, 96] on div "Data Center Info" at bounding box center [359, 92] width 617 height 23
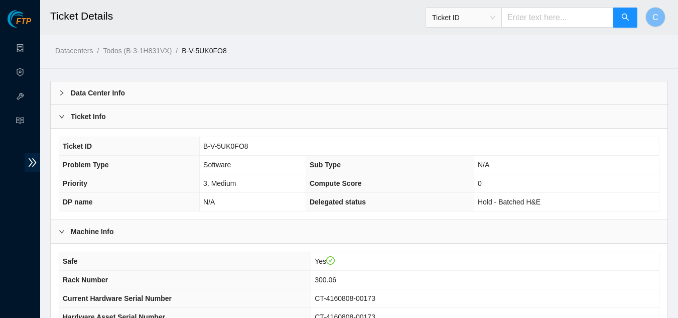
click at [202, 124] on div "Ticket Info" at bounding box center [359, 116] width 617 height 23
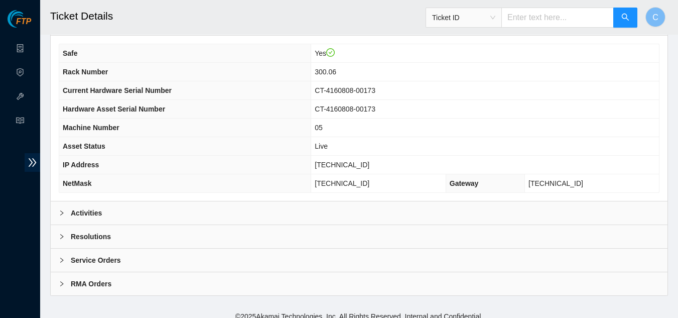
scroll to position [125, 0]
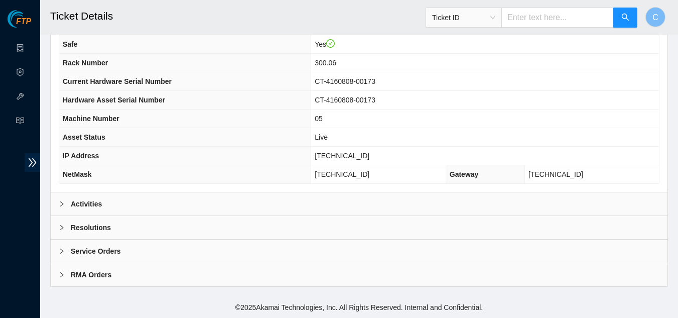
click at [116, 198] on div "Activities" at bounding box center [359, 203] width 617 height 23
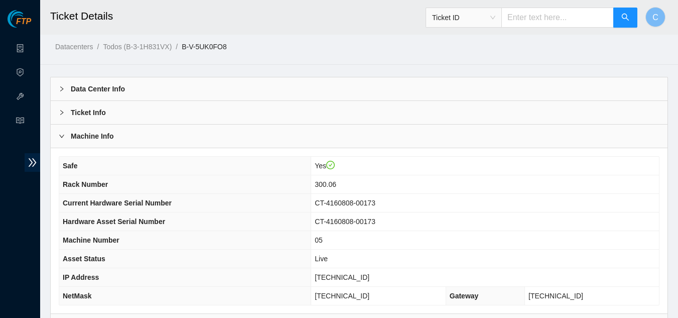
scroll to position [0, 0]
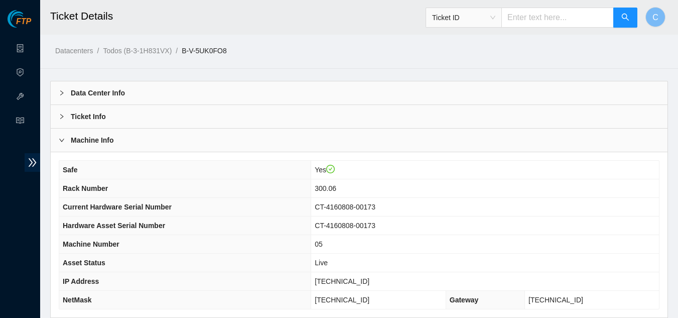
drag, startPoint x: 200, startPoint y: 146, endPoint x: 201, endPoint y: 153, distance: 6.5
click at [200, 150] on div "Machine Info" at bounding box center [359, 139] width 617 height 23
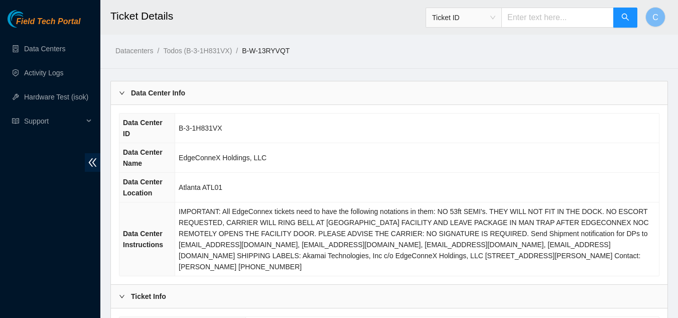
click at [216, 96] on div "Data Center Info" at bounding box center [389, 92] width 557 height 23
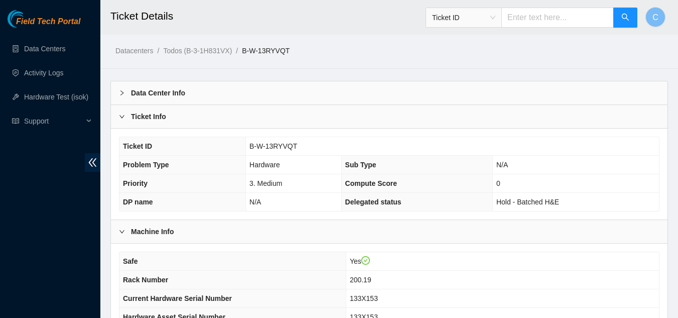
click at [179, 122] on div "Ticket Info" at bounding box center [389, 116] width 557 height 23
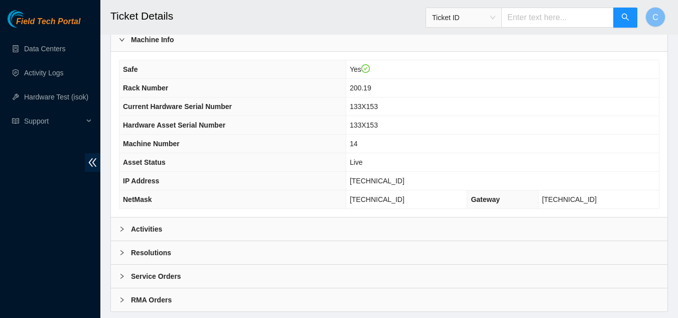
click at [188, 228] on div "Activities" at bounding box center [389, 228] width 557 height 23
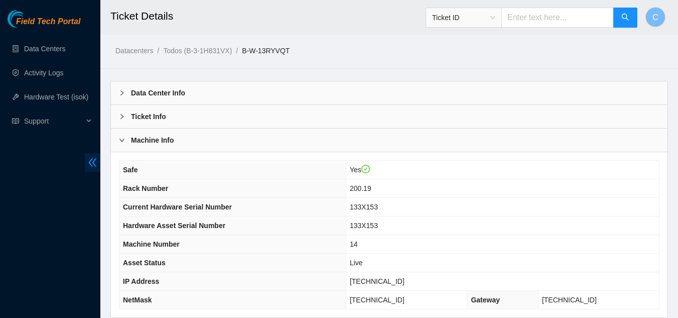
click at [91, 154] on span "double-left" at bounding box center [93, 162] width 16 height 19
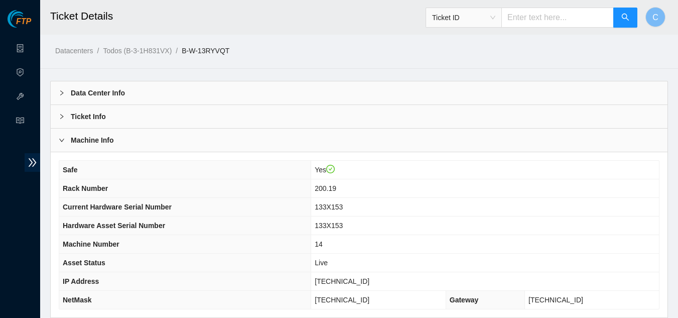
click at [135, 139] on div "Machine Info" at bounding box center [359, 139] width 617 height 23
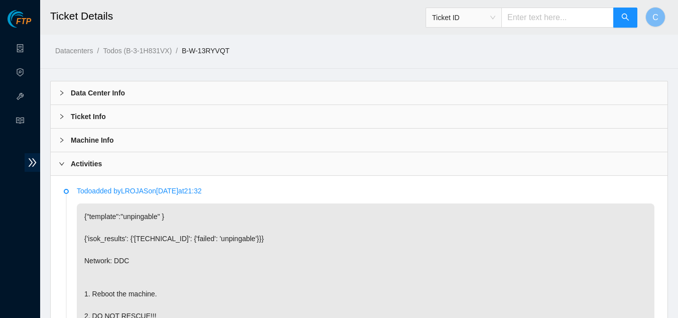
click at [137, 133] on div "Machine Info" at bounding box center [359, 139] width 617 height 23
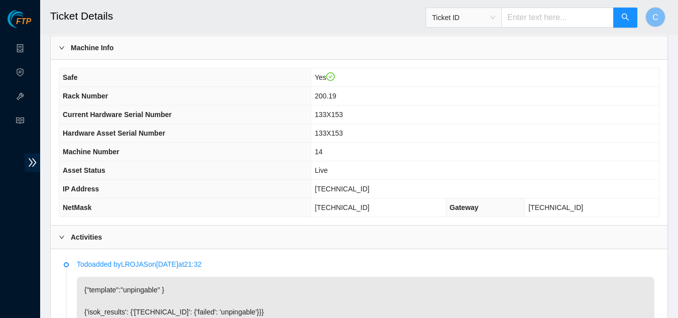
scroll to position [100, 0]
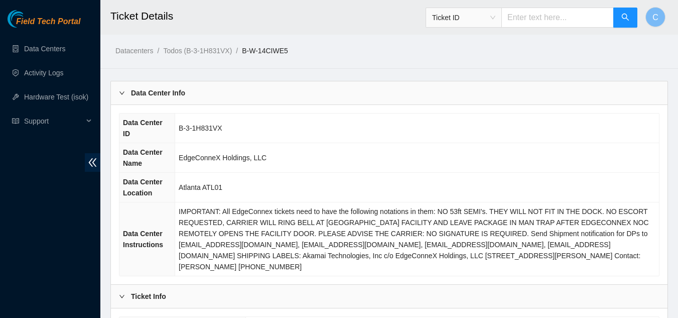
click at [330, 99] on div "Data Center Info" at bounding box center [389, 92] width 557 height 23
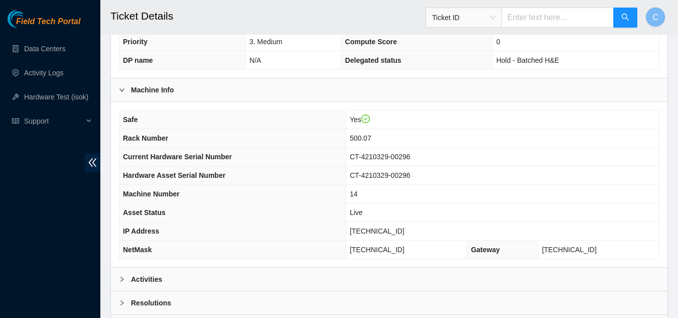
scroll to position [151, 0]
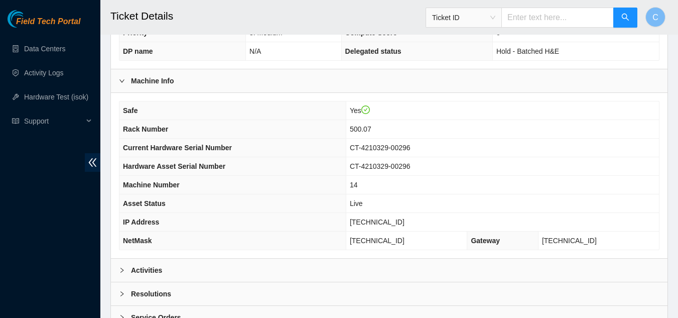
click at [291, 267] on div "Activities" at bounding box center [389, 270] width 557 height 23
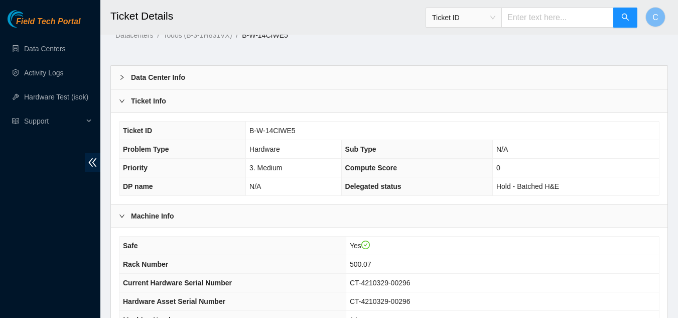
scroll to position [0, 0]
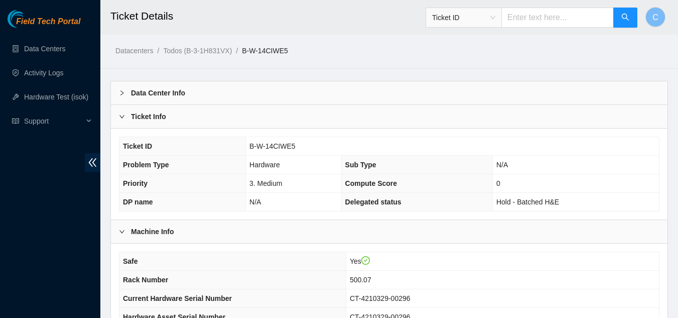
click at [232, 123] on div "Ticket Info" at bounding box center [389, 116] width 557 height 23
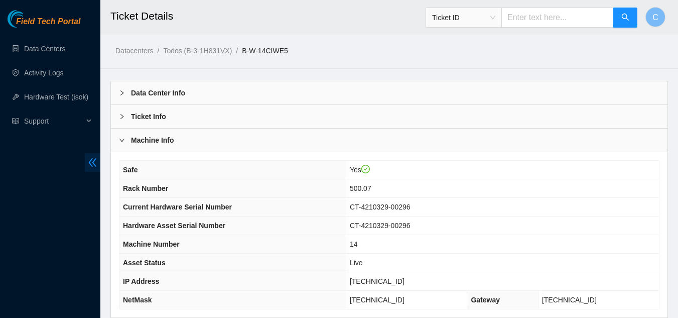
click at [88, 157] on span "double-left" at bounding box center [93, 162] width 16 height 19
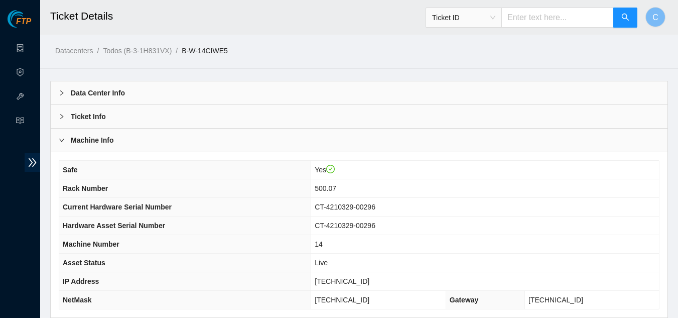
click at [105, 146] on div "Machine Info" at bounding box center [359, 139] width 617 height 23
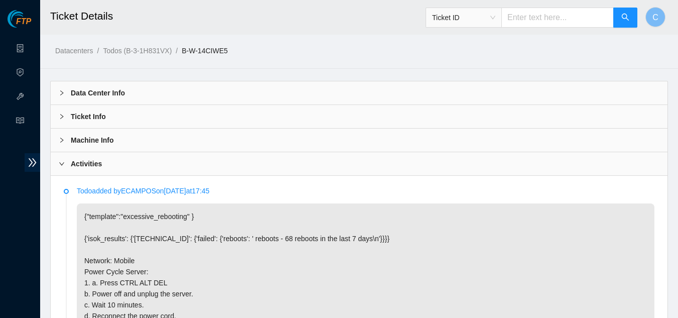
click at [137, 138] on div "Machine Info" at bounding box center [359, 139] width 617 height 23
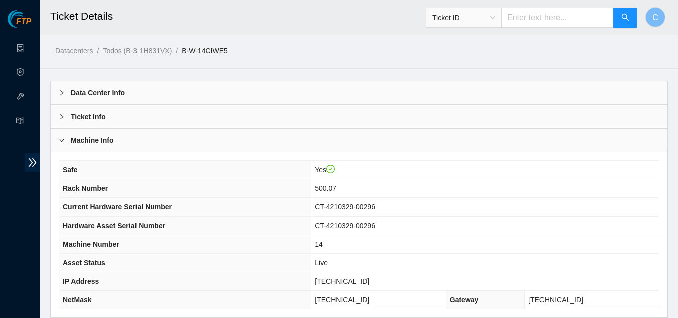
click at [137, 138] on div "Machine Info" at bounding box center [359, 139] width 617 height 23
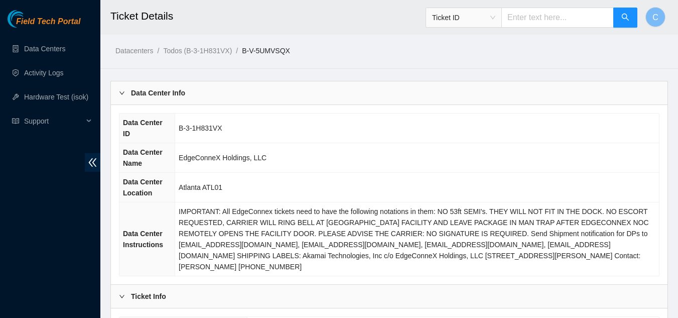
click at [220, 93] on div "Data Center Info" at bounding box center [389, 92] width 557 height 23
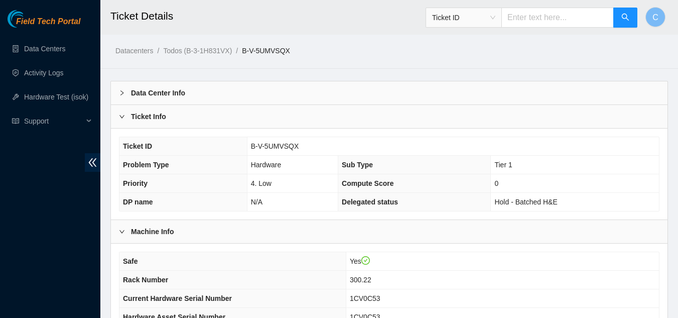
click at [270, 115] on div "Ticket Info" at bounding box center [389, 116] width 557 height 23
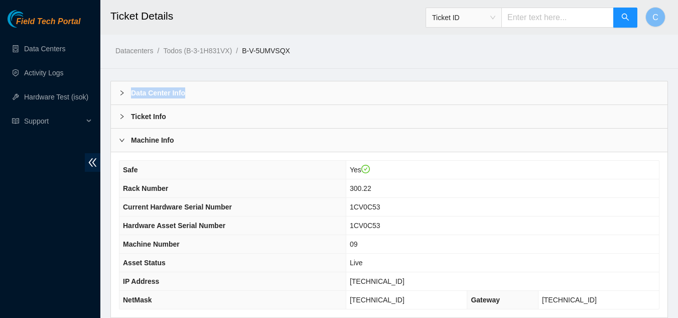
click at [383, 67] on main "Ticket Details Ticket ID C Datacenters / Todos (B-3-1H831VX) / B-V-5UMVSQX / Da…" at bounding box center [389, 211] width 578 height 422
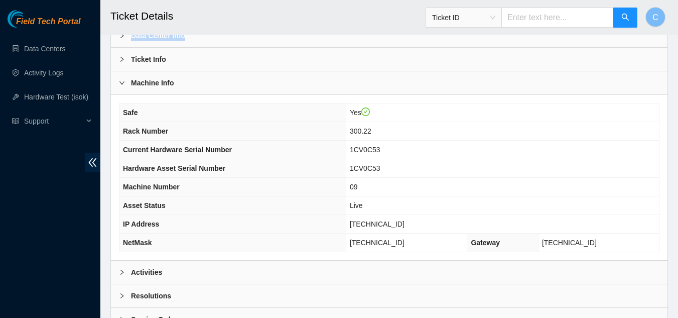
scroll to position [125, 0]
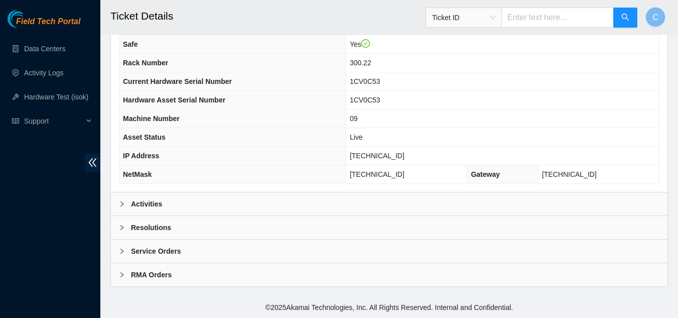
click at [287, 191] on div "Safe Yes Rack Number 300.22 Current Hardware Serial Number 1CV0C53 Hardware Ass…" at bounding box center [389, 109] width 557 height 165
click at [285, 200] on div "Activities" at bounding box center [389, 203] width 557 height 23
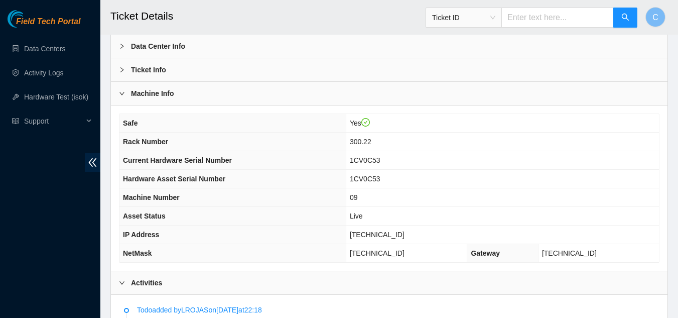
scroll to position [25, 0]
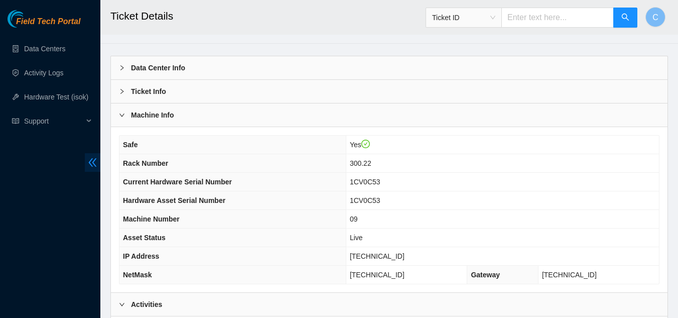
click at [92, 158] on icon "double-left" at bounding box center [92, 162] width 11 height 11
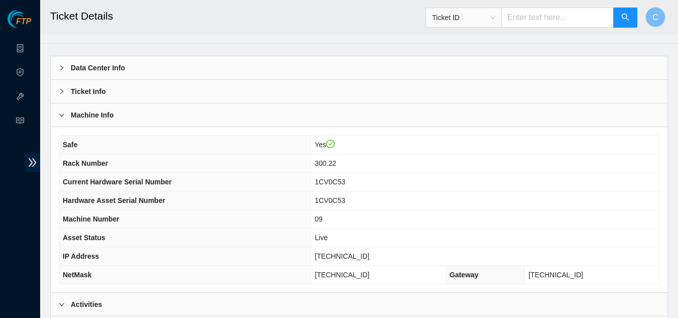
click at [150, 114] on div "Machine Info" at bounding box center [359, 114] width 617 height 23
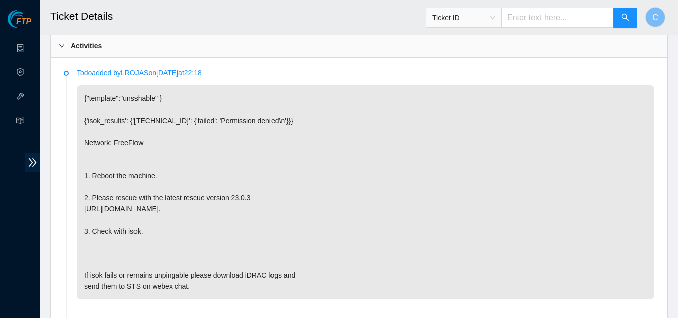
scroll to position [125, 0]
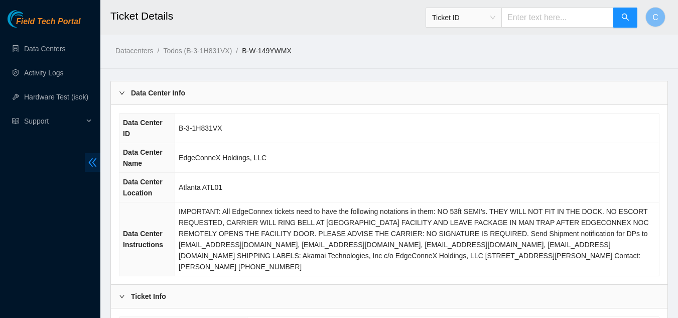
click at [91, 171] on span "double-left" at bounding box center [93, 162] width 16 height 19
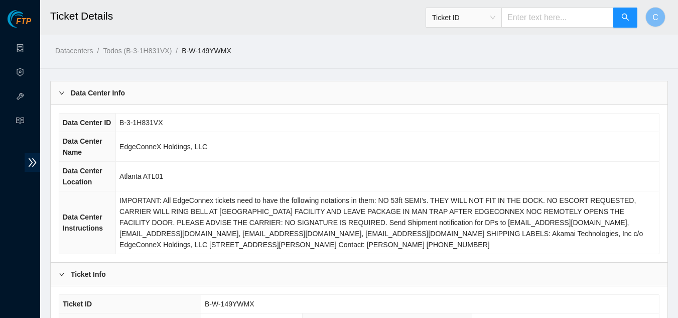
click at [111, 91] on b "Data Center Info" at bounding box center [98, 92] width 54 height 11
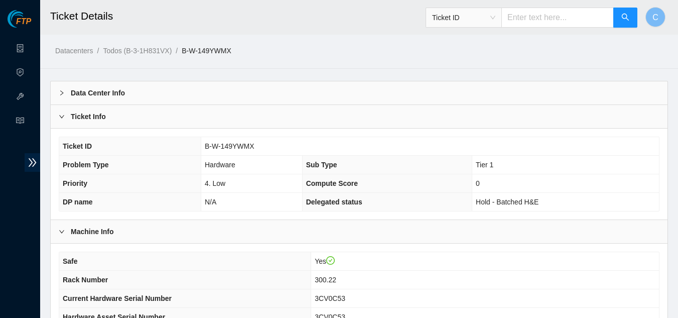
click at [135, 116] on div "Ticket Info" at bounding box center [359, 116] width 617 height 23
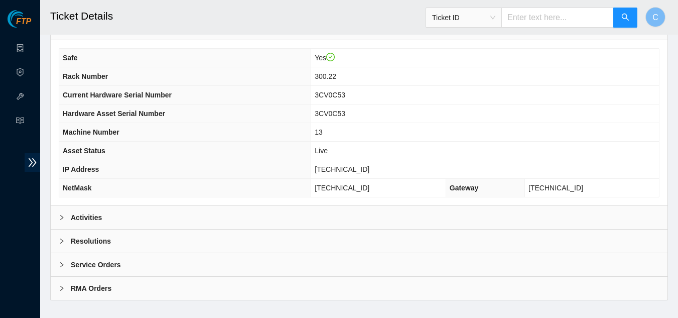
scroll to position [125, 0]
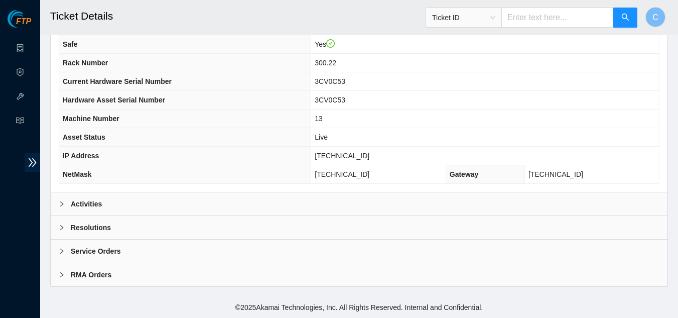
click at [74, 196] on div "Activities" at bounding box center [359, 203] width 617 height 23
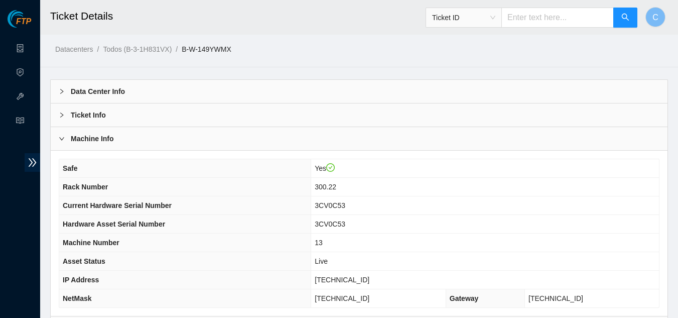
scroll to position [0, 0]
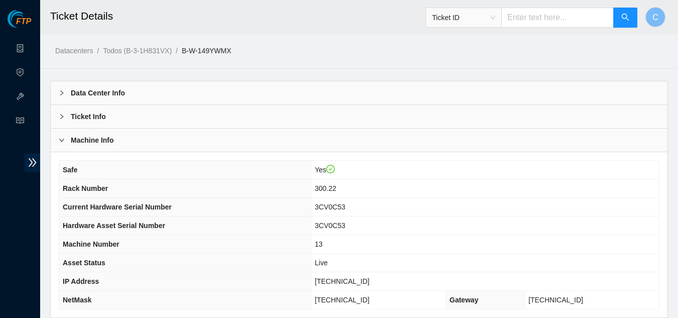
click at [103, 147] on div "Machine Info" at bounding box center [359, 139] width 617 height 23
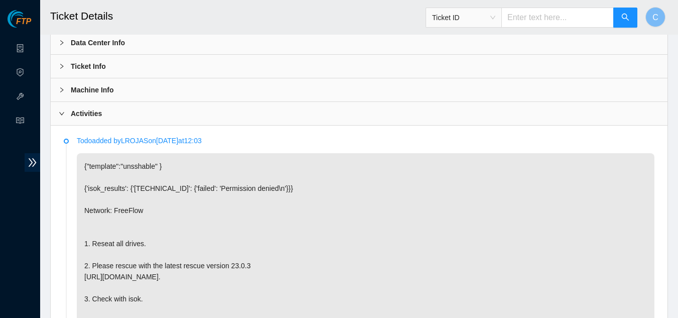
scroll to position [100, 0]
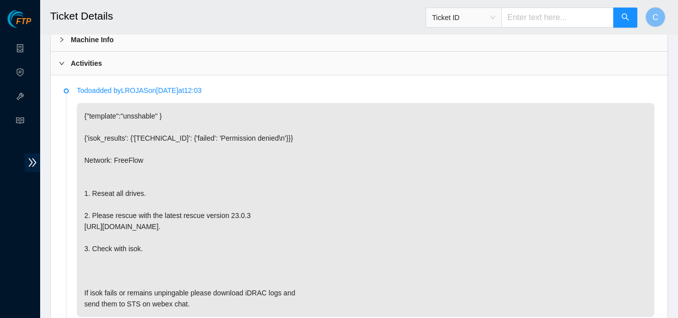
click at [79, 75] on div "Todo added by LROJAS on 2025-08-26 at 12:03 {"template":"unsshable" } {'isok_re…" at bounding box center [359, 304] width 617 height 458
click at [80, 72] on div "Activities" at bounding box center [359, 63] width 617 height 23
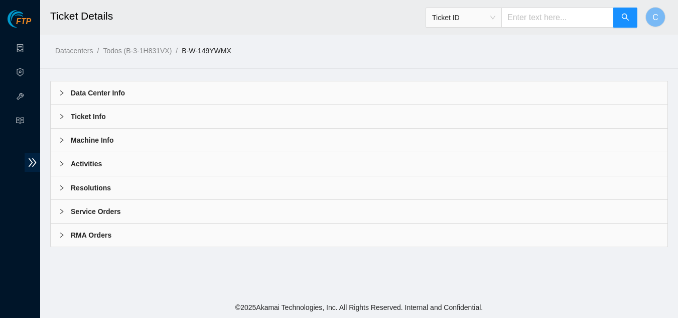
scroll to position [0, 0]
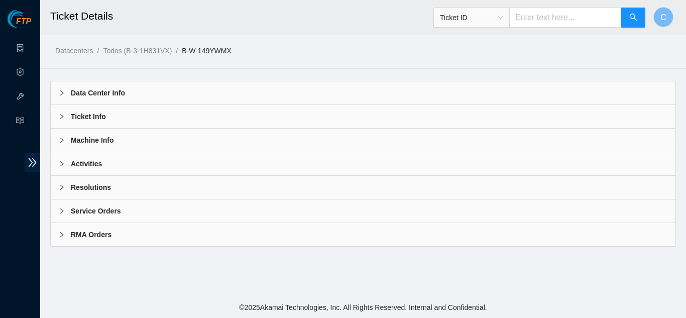
click at [89, 191] on b "Resolutions" at bounding box center [91, 187] width 40 height 11
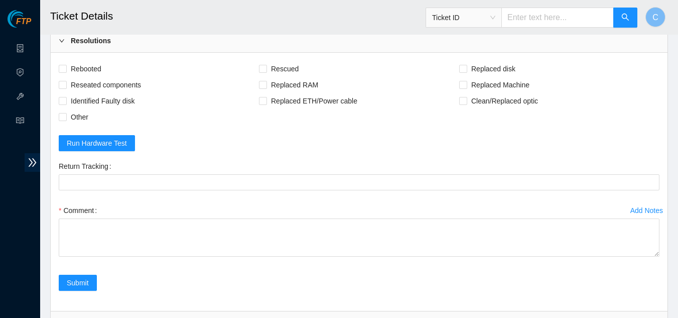
scroll to position [151, 0]
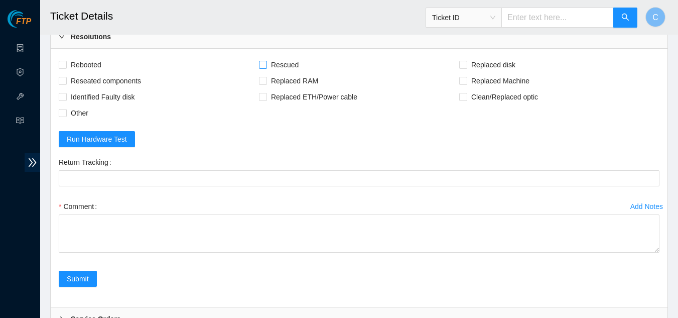
click at [264, 69] on label "Rescued" at bounding box center [281, 65] width 44 height 16
click at [264, 68] on input "Rescued" at bounding box center [262, 64] width 7 height 7
checkbox input "true"
click at [64, 65] on input "Rebooted" at bounding box center [62, 64] width 7 height 7
checkbox input "true"
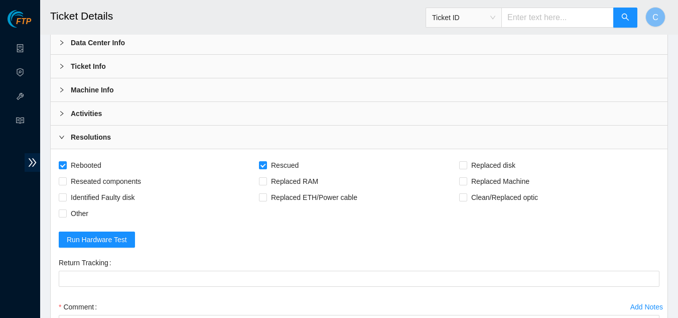
scroll to position [0, 0]
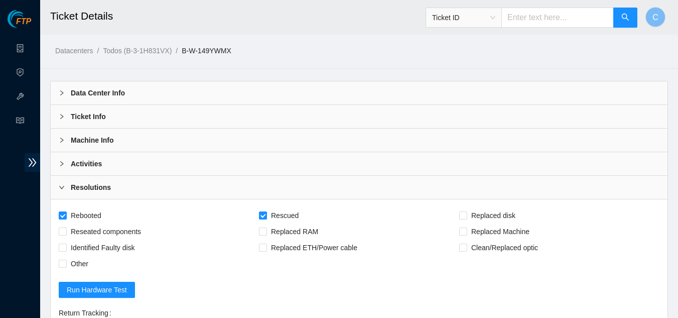
click at [156, 155] on div "Activities" at bounding box center [359, 163] width 617 height 23
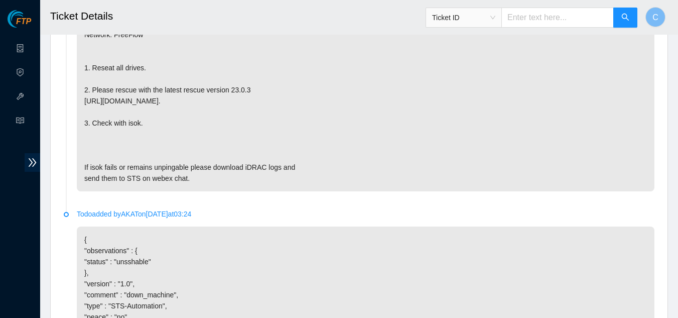
scroll to position [100, 0]
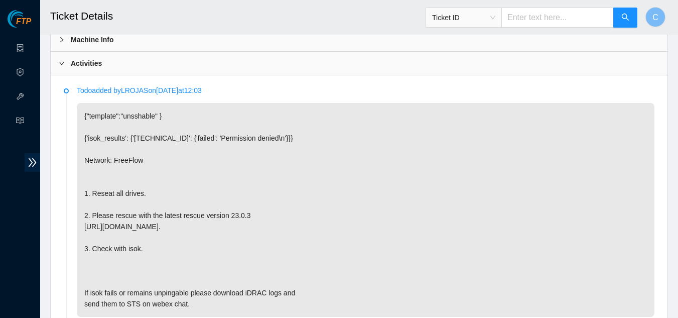
click at [153, 78] on div "Todo added by LROJAS on 2025-08-26 at 12:03 {"template":"unsshable" } {'isok_re…" at bounding box center [359, 304] width 617 height 458
click at [158, 73] on div "Activities" at bounding box center [359, 63] width 617 height 23
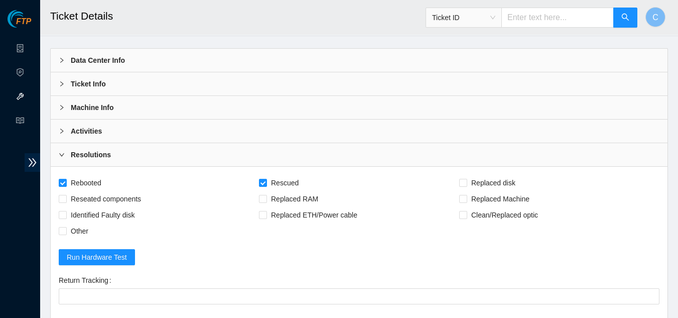
scroll to position [50, 0]
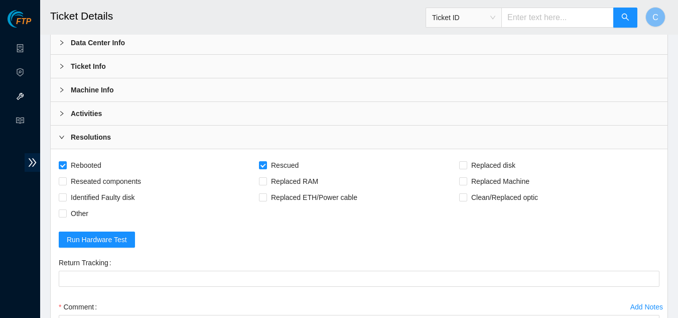
click at [132, 116] on div "Activities" at bounding box center [359, 113] width 617 height 23
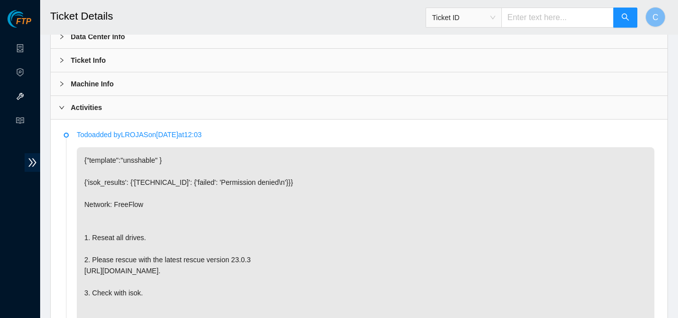
scroll to position [0, 0]
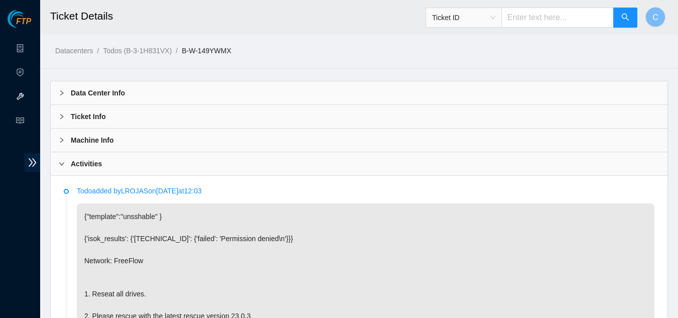
click at [122, 137] on div "Machine Info" at bounding box center [359, 139] width 617 height 23
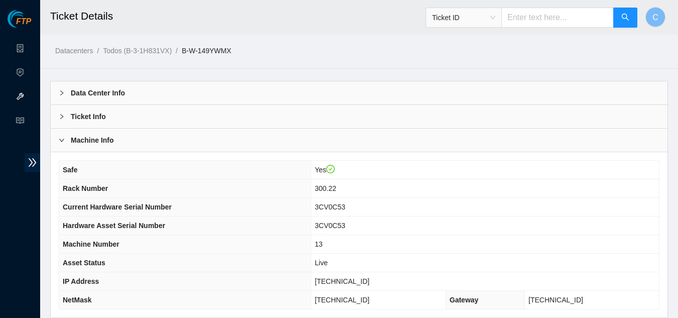
scroll to position [50, 0]
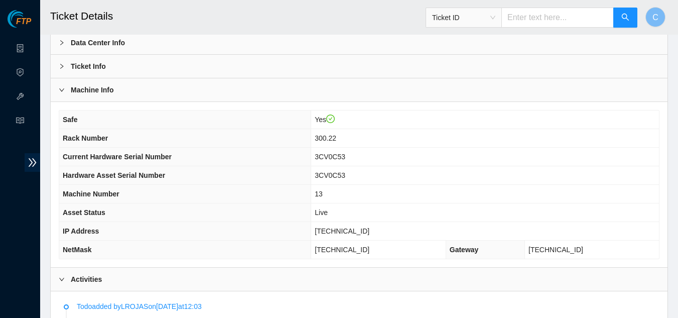
click at [102, 96] on div "Machine Info" at bounding box center [359, 89] width 617 height 23
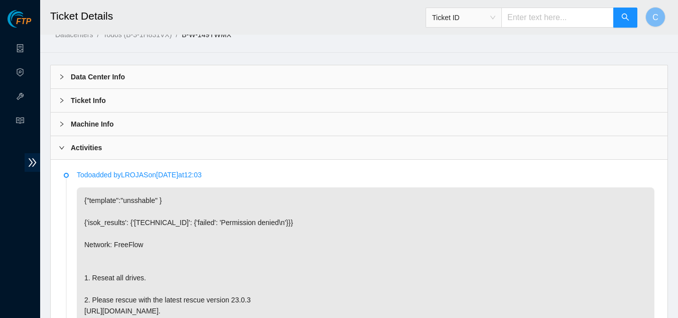
scroll to position [0, 0]
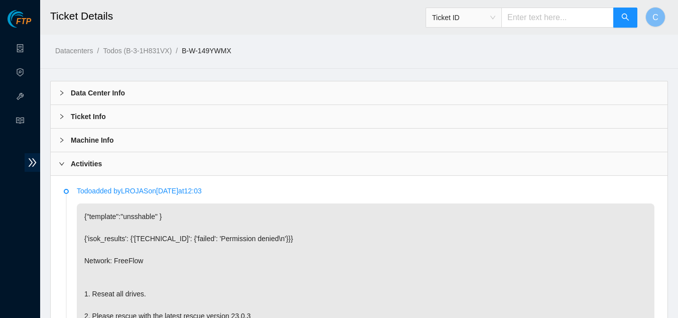
click at [104, 137] on b "Machine Info" at bounding box center [92, 140] width 43 height 11
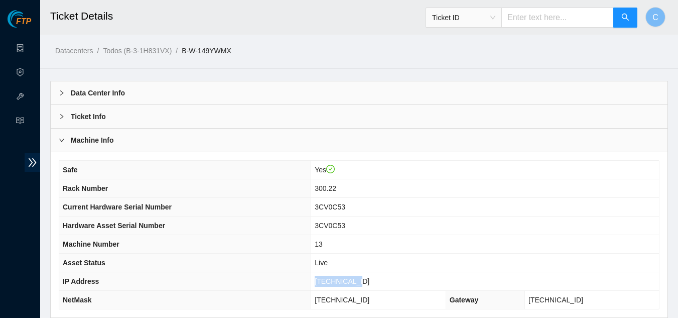
drag, startPoint x: 380, startPoint y: 282, endPoint x: 330, endPoint y: 287, distance: 50.5
click at [330, 287] on tr "IP Address 23.63.23.208" at bounding box center [359, 281] width 600 height 19
copy tr "23.63.23.208"
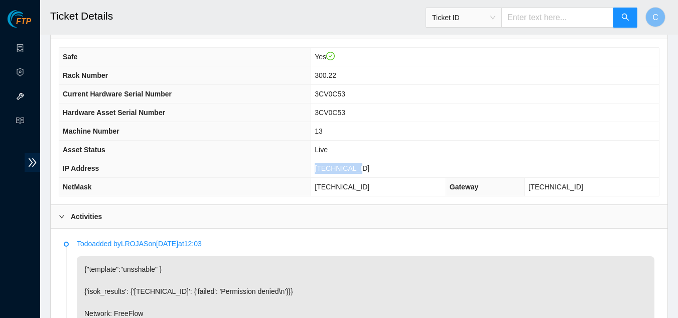
scroll to position [100, 0]
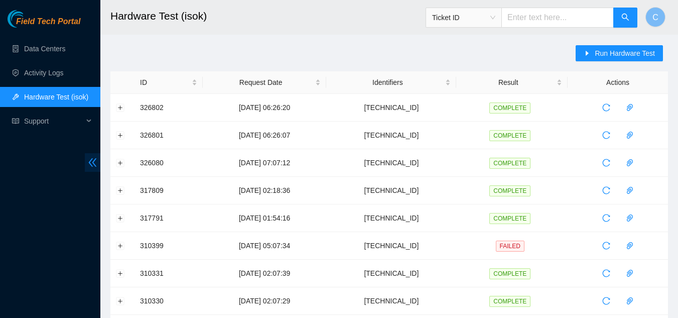
click at [85, 160] on div "Field Tech Portal Data Centers Activity Logs Hardware Test (isok) Support" at bounding box center [50, 164] width 100 height 308
click at [92, 167] on icon "double-left" at bounding box center [92, 162] width 11 height 11
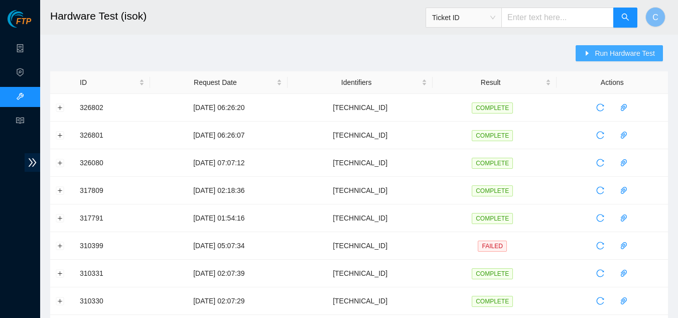
click at [611, 56] on span "Run Hardware Test" at bounding box center [625, 53] width 60 height 11
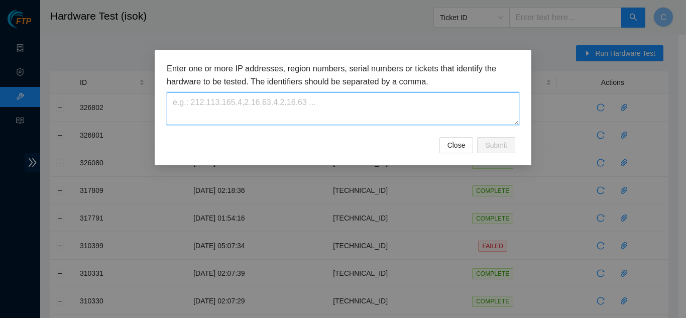
click at [211, 108] on textarea at bounding box center [343, 108] width 352 height 33
paste textarea "[TECHNICAL_ID]"
type textarea "23.63.23.208"
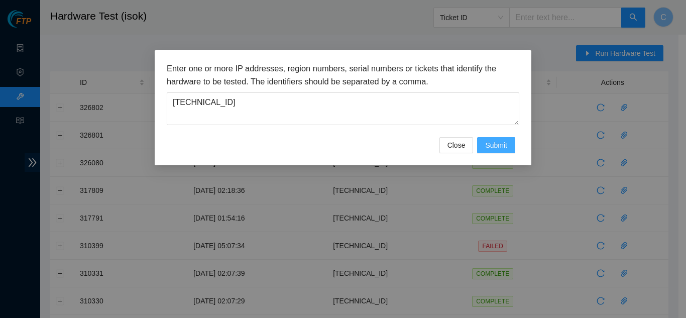
click at [505, 145] on span "Submit" at bounding box center [496, 145] width 22 height 11
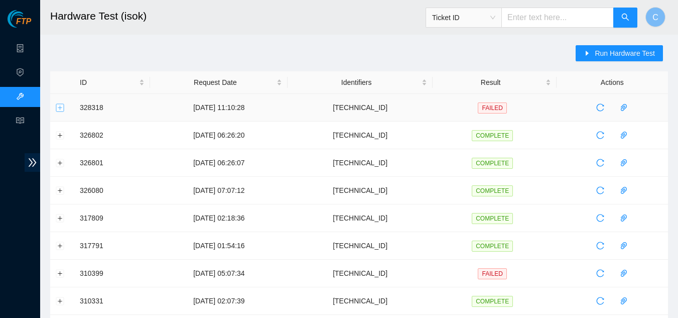
click at [58, 109] on button "Expand row" at bounding box center [60, 107] width 8 height 8
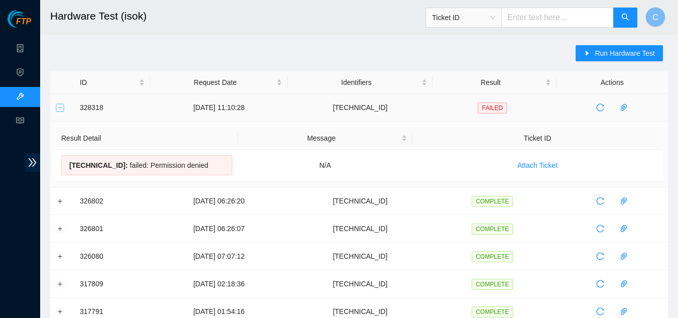
click at [60, 108] on button "Collapse row" at bounding box center [60, 107] width 8 height 8
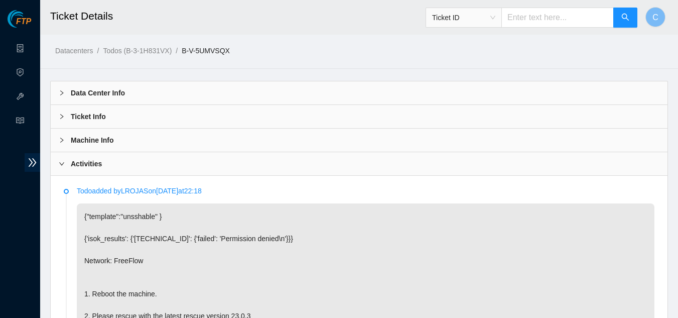
scroll to position [125, 0]
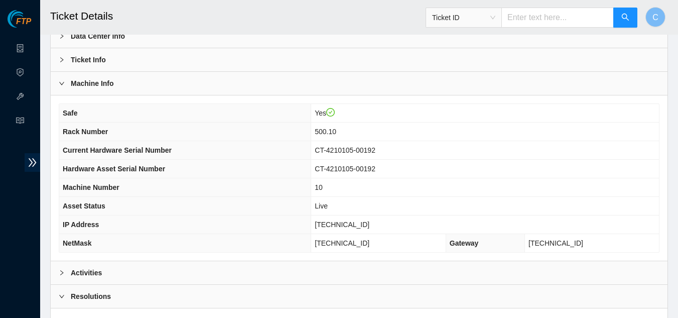
scroll to position [50, 0]
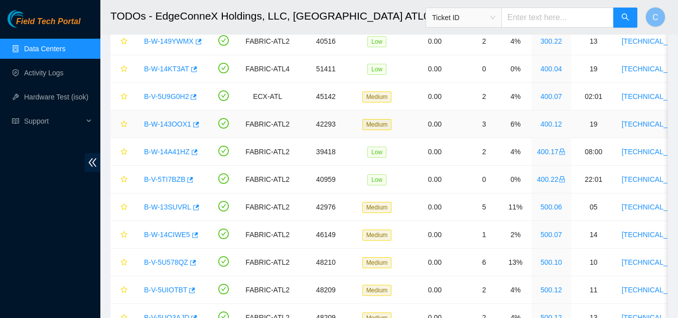
scroll to position [574, 0]
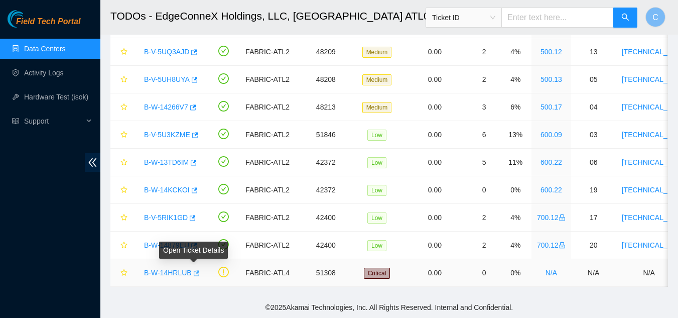
click at [192, 270] on icon "button" at bounding box center [195, 273] width 7 height 7
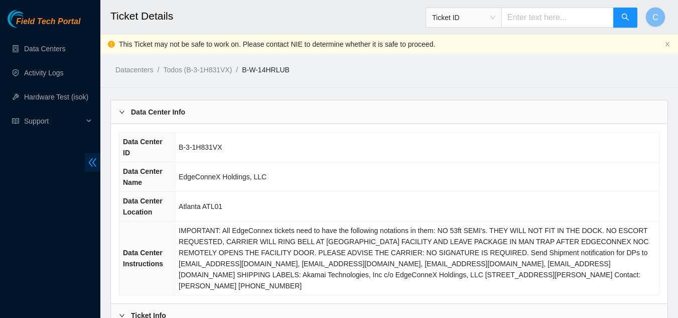
click at [95, 164] on icon "double-left" at bounding box center [92, 162] width 11 height 11
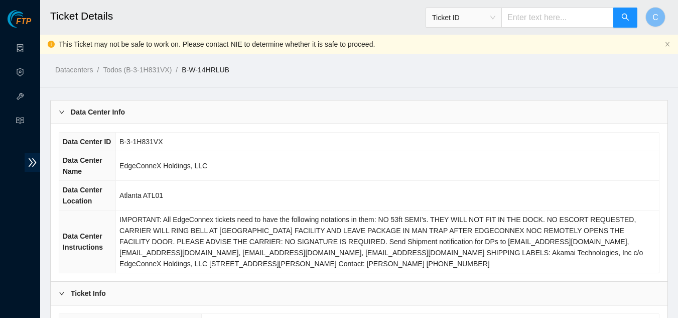
click at [143, 107] on div "Data Center Info" at bounding box center [359, 111] width 617 height 23
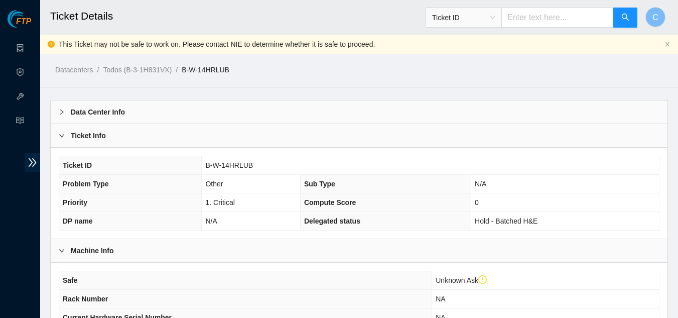
click at [139, 130] on div "Ticket Info" at bounding box center [359, 135] width 617 height 23
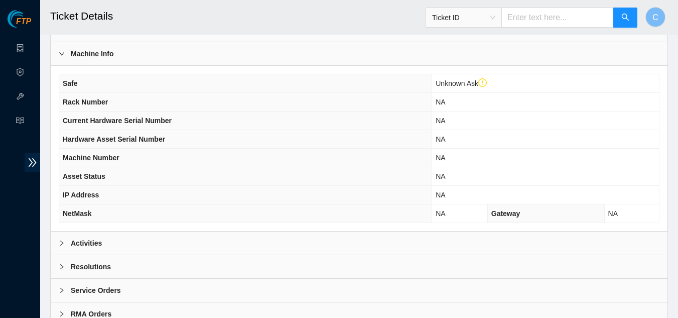
scroll to position [44, 0]
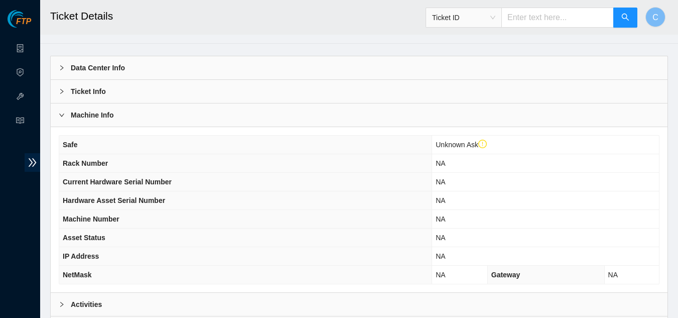
click at [129, 112] on div "Machine Info" at bounding box center [359, 114] width 617 height 23
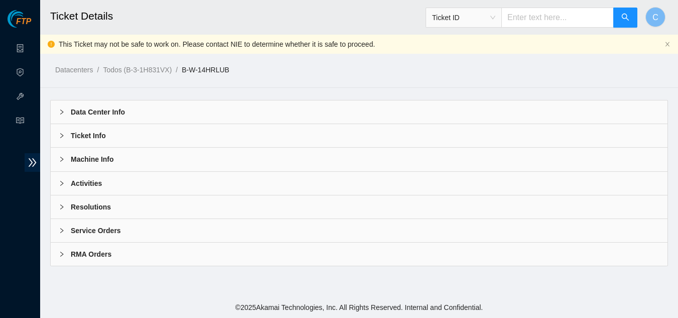
scroll to position [0, 0]
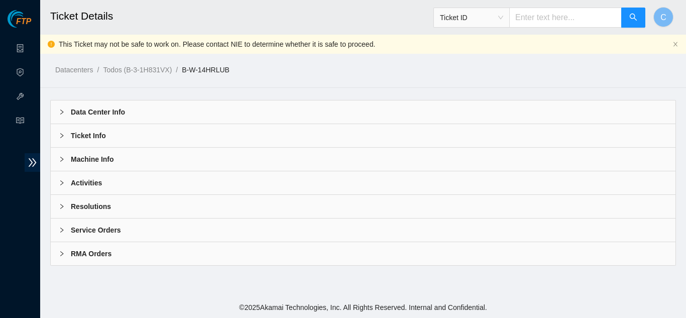
click at [109, 163] on b "Machine Info" at bounding box center [92, 159] width 43 height 11
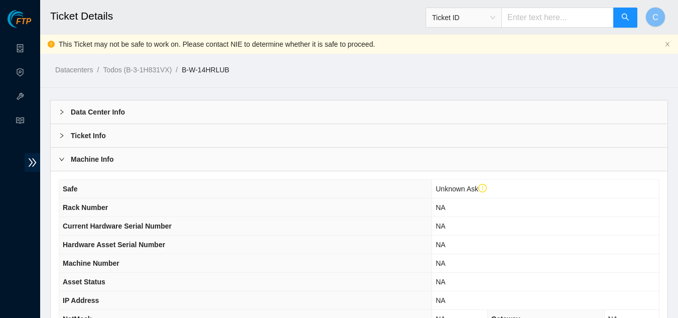
click at [109, 163] on b "Machine Info" at bounding box center [92, 159] width 43 height 11
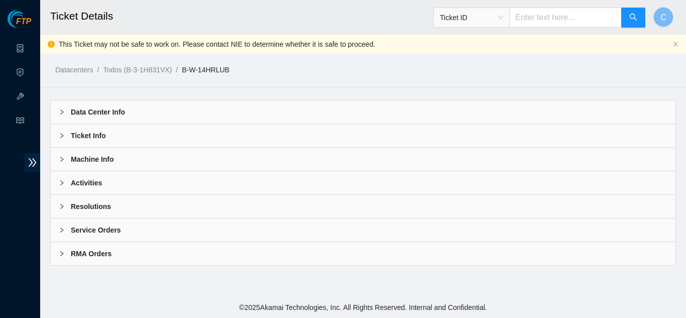
click at [96, 188] on div "Activities" at bounding box center [363, 182] width 624 height 23
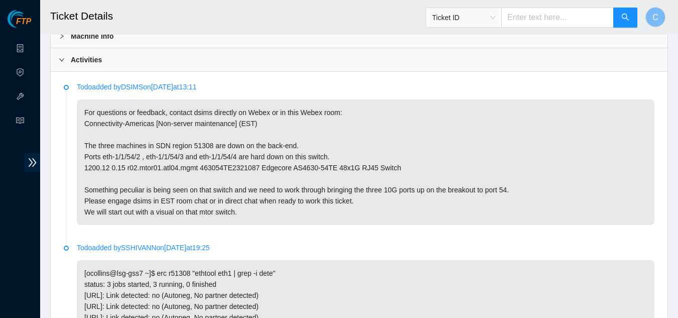
scroll to position [100, 0]
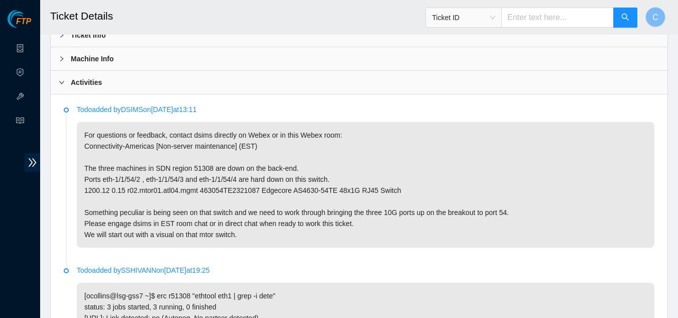
click at [86, 91] on div "Activities" at bounding box center [359, 82] width 617 height 23
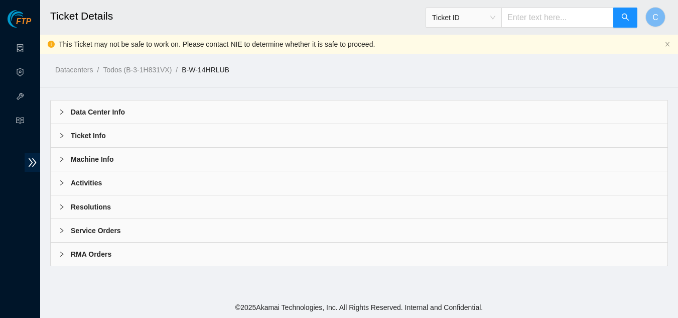
scroll to position [0, 0]
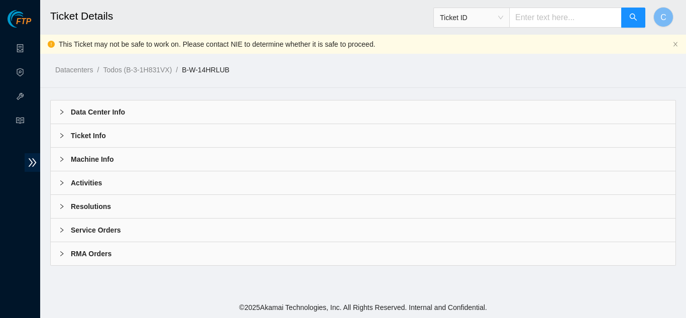
click at [95, 192] on div "Activities" at bounding box center [363, 182] width 624 height 23
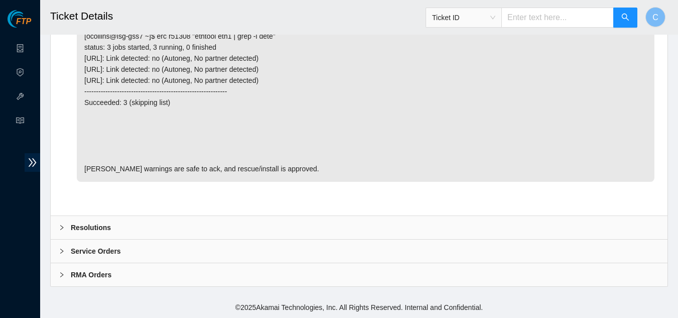
scroll to position [321, 0]
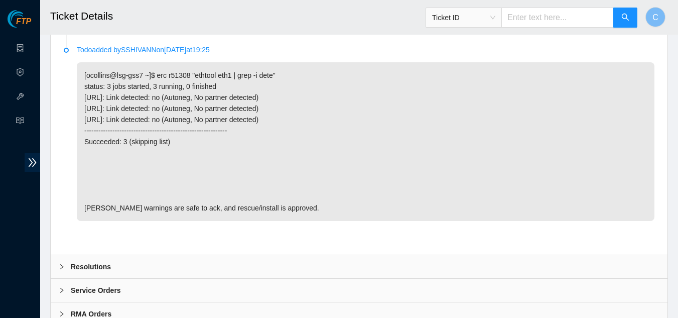
click at [103, 272] on b "Resolutions" at bounding box center [91, 266] width 40 height 11
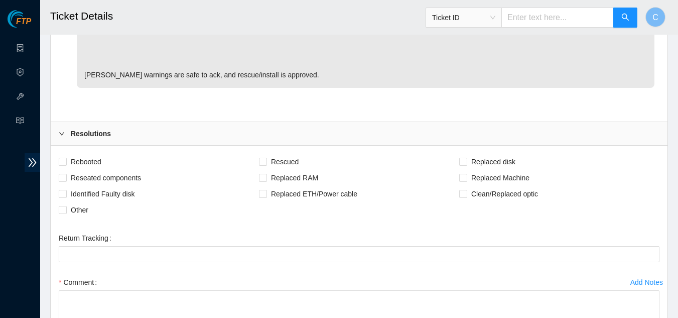
scroll to position [522, 0]
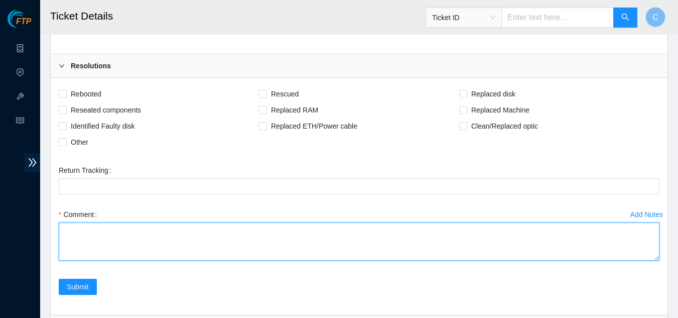
click at [138, 249] on textarea "Comment" at bounding box center [359, 241] width 601 height 38
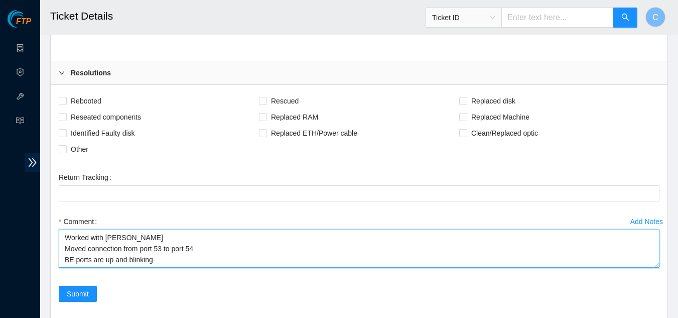
scroll to position [608, 0]
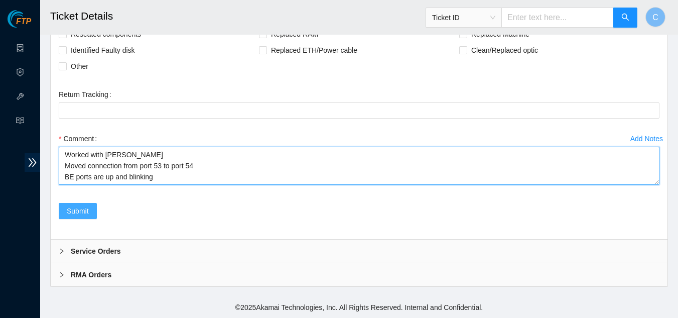
type textarea "Worked with Dana Moved connection from port 53 to port 54 BE ports are up and b…"
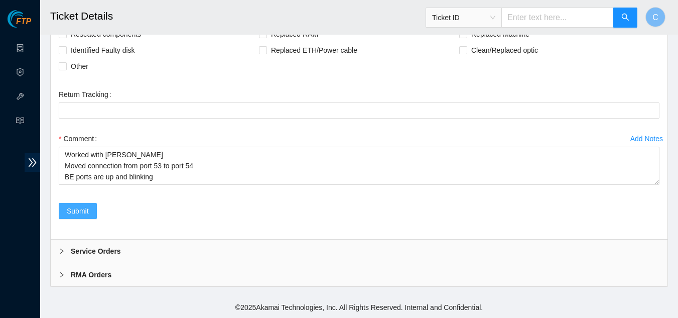
click at [71, 212] on span "Submit" at bounding box center [78, 210] width 22 height 11
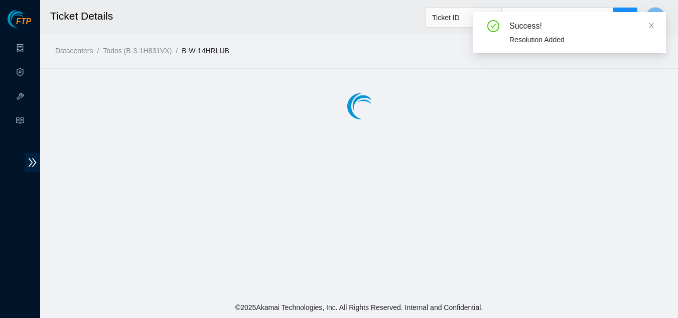
scroll to position [0, 0]
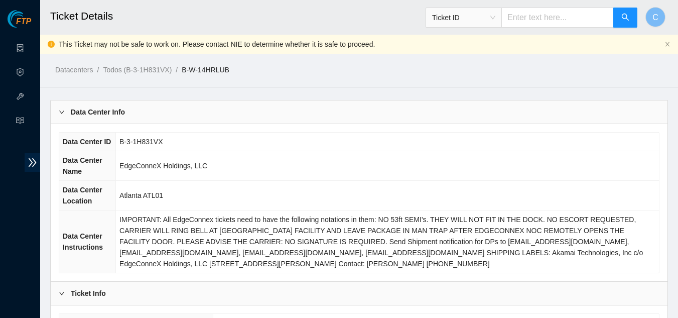
click at [104, 114] on b "Data Center Info" at bounding box center [98, 111] width 54 height 11
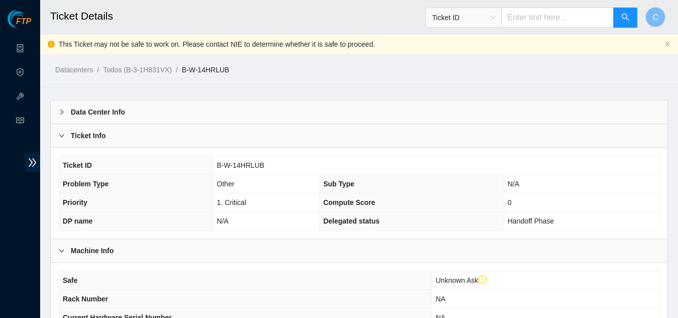
click at [154, 136] on div "Ticket Info" at bounding box center [359, 135] width 617 height 23
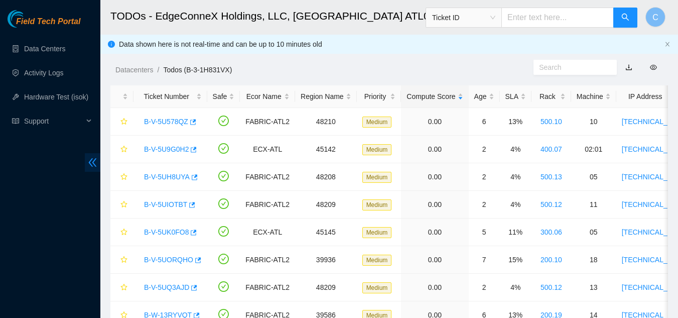
click at [93, 163] on icon "double-left" at bounding box center [93, 162] width 8 height 9
